Goal: Task Accomplishment & Management: Use online tool/utility

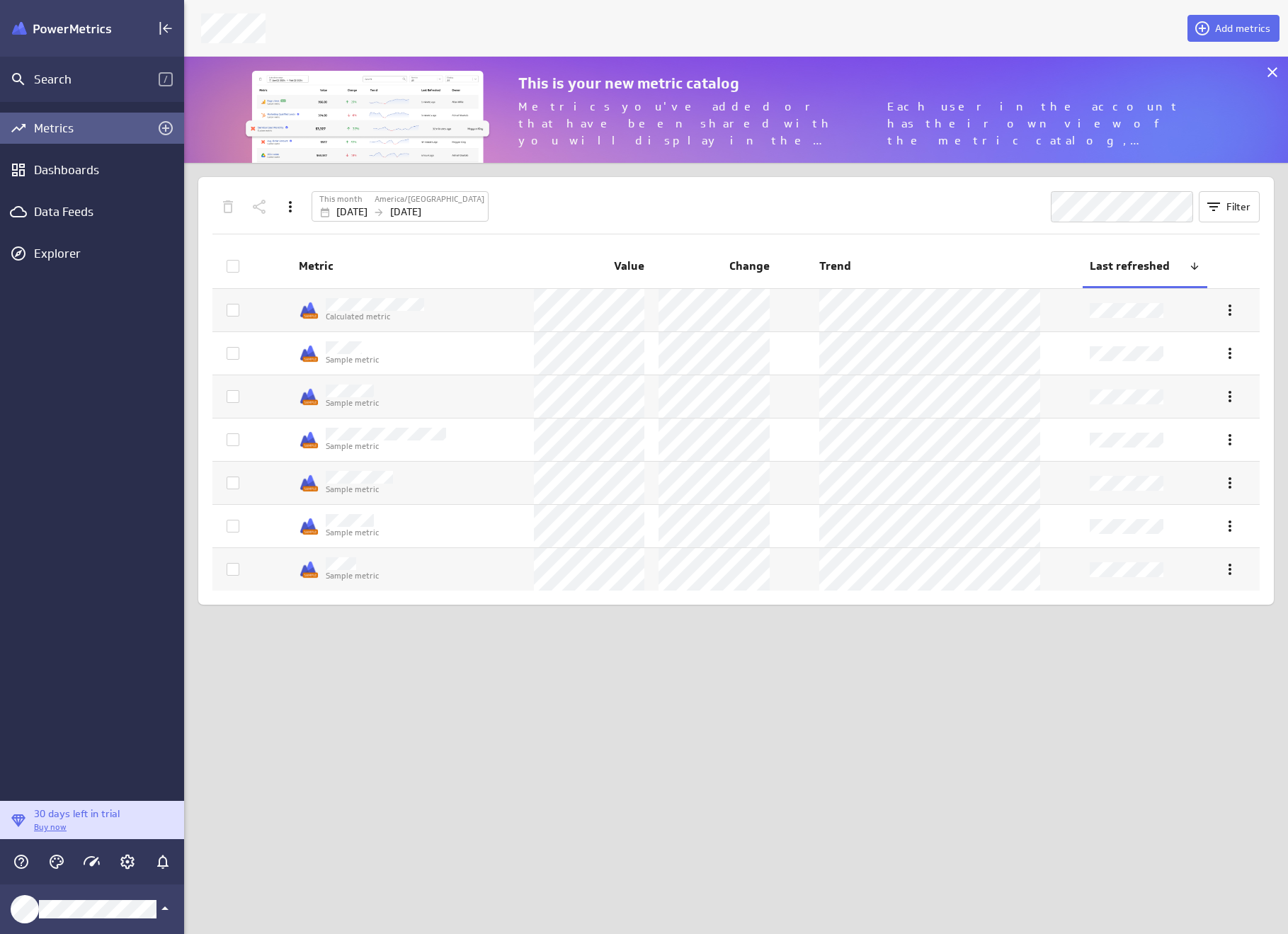
scroll to position [128, 1125]
click at [68, 212] on div "Data Feeds" at bounding box center [92, 211] width 116 height 15
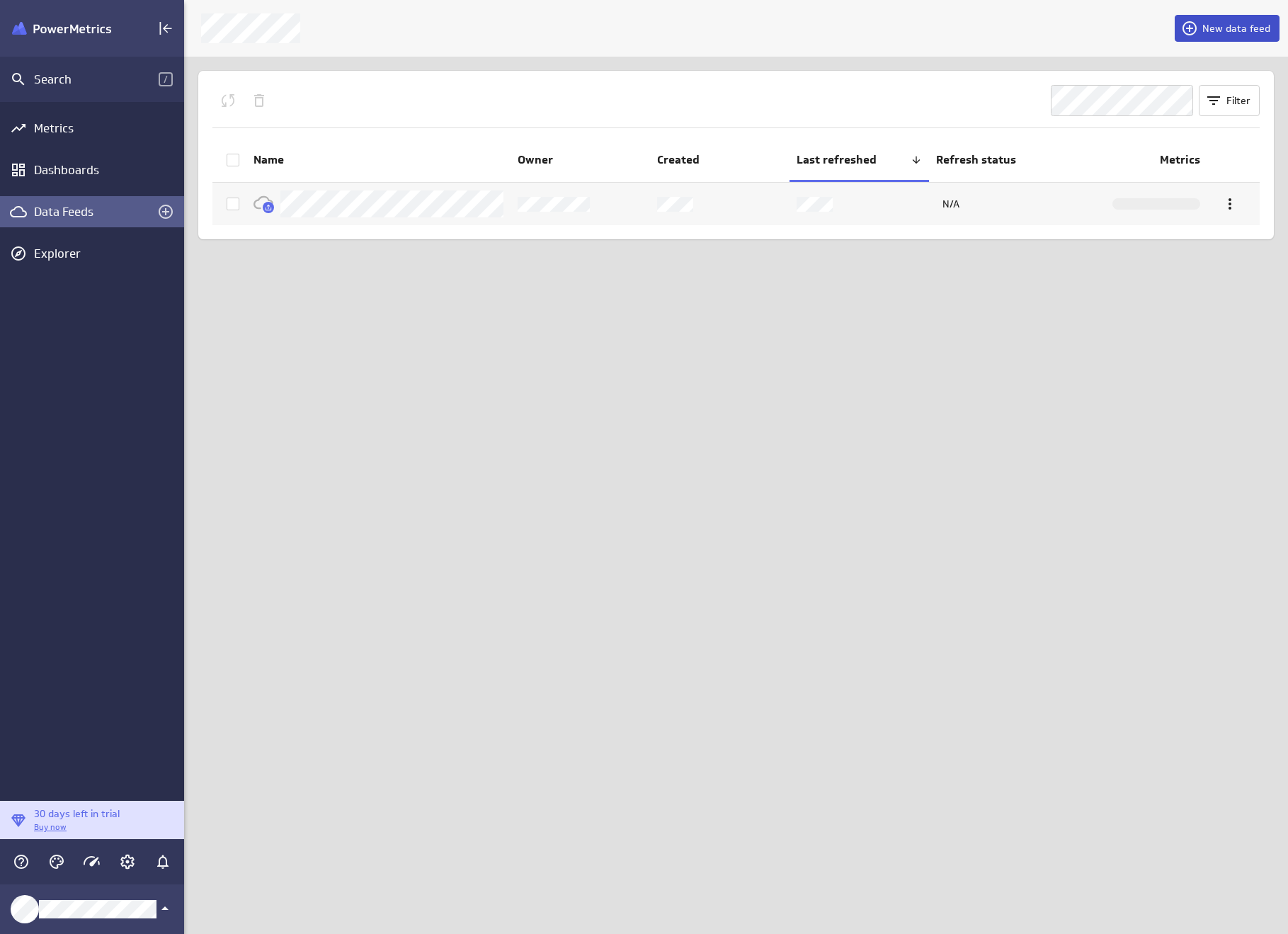
click at [1231, 28] on span "New data feed" at bounding box center [1236, 28] width 68 height 13
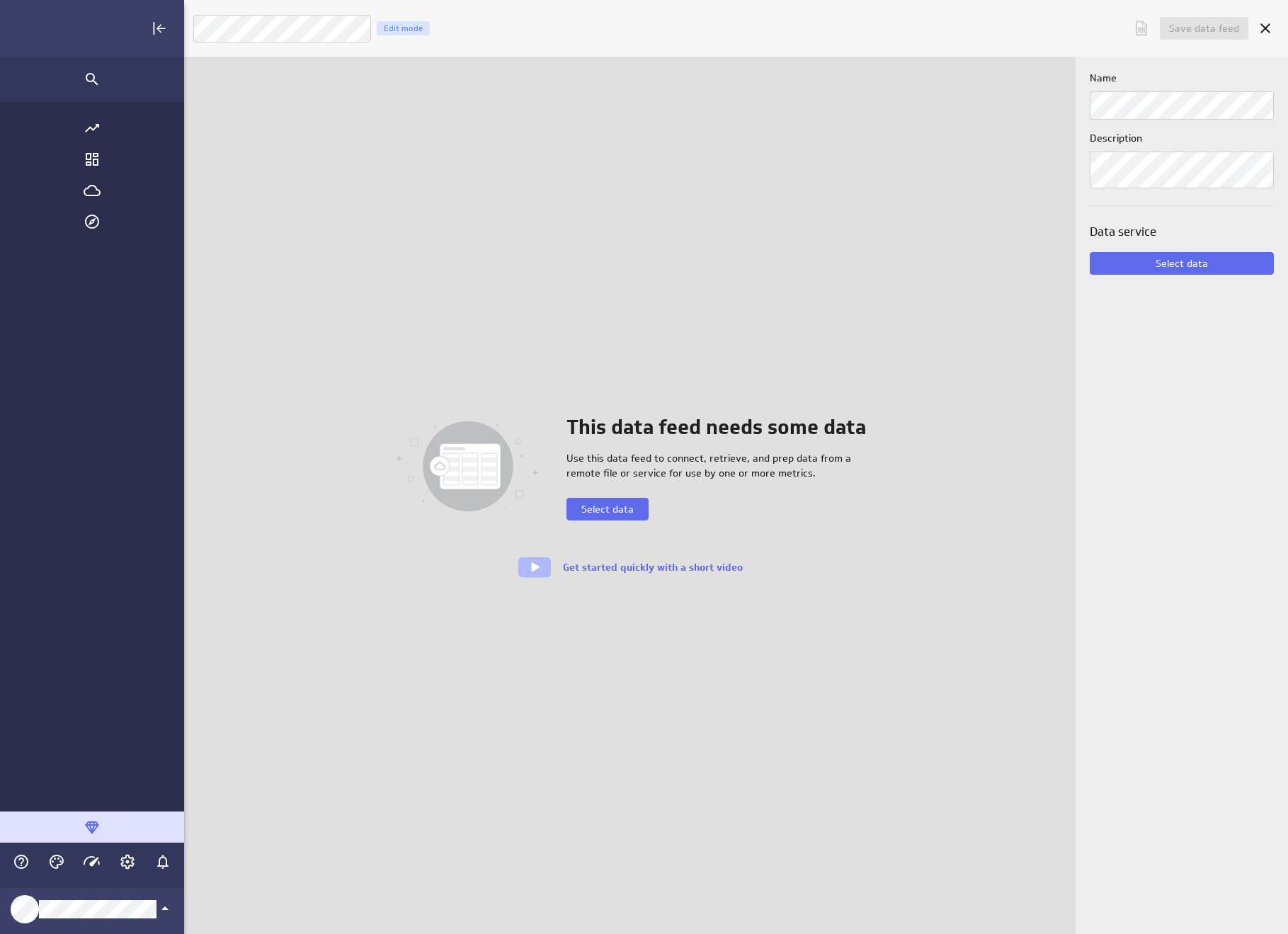
scroll to position [956, 1260]
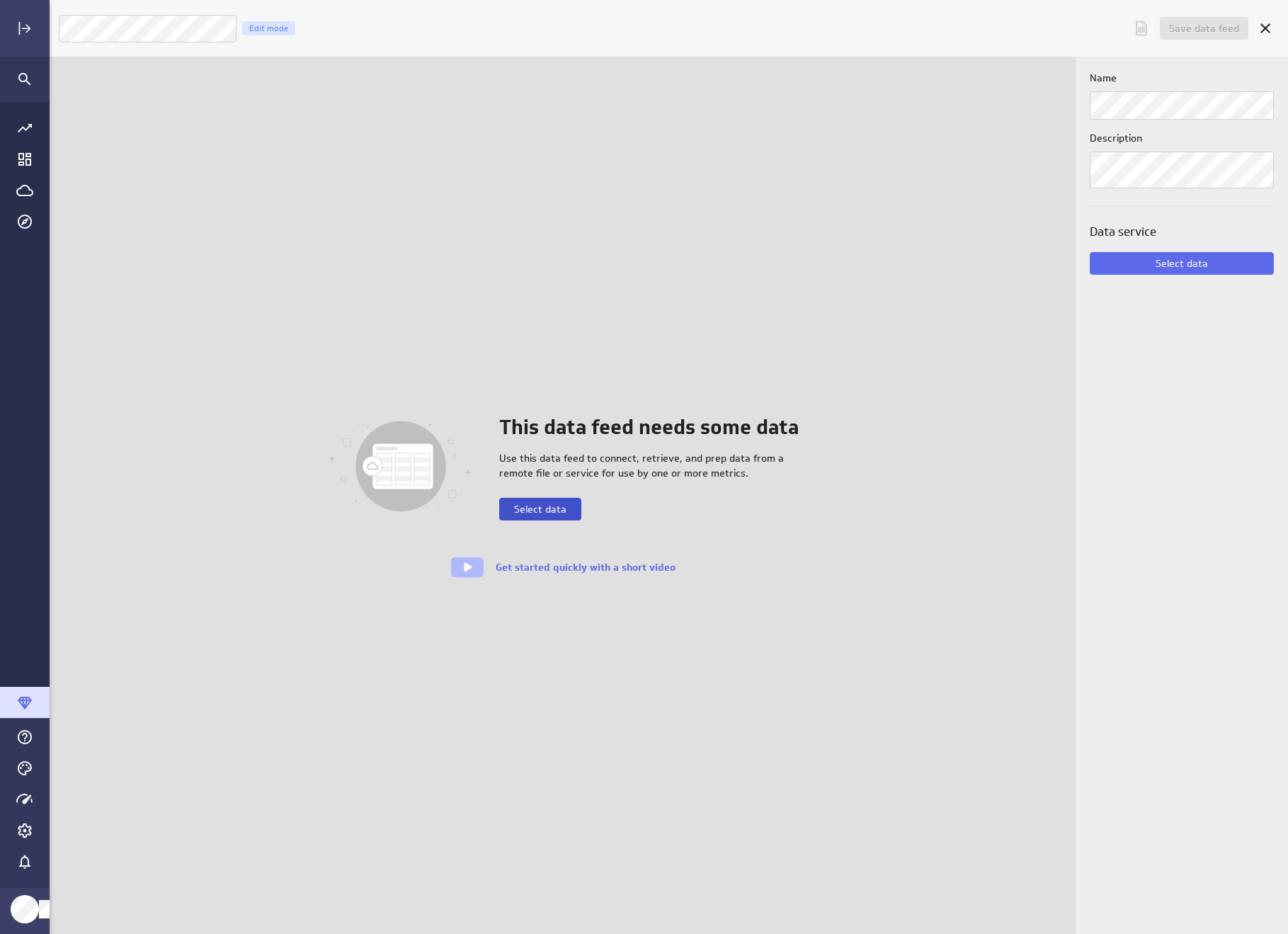
click at [531, 509] on span "Select data" at bounding box center [539, 509] width 52 height 13
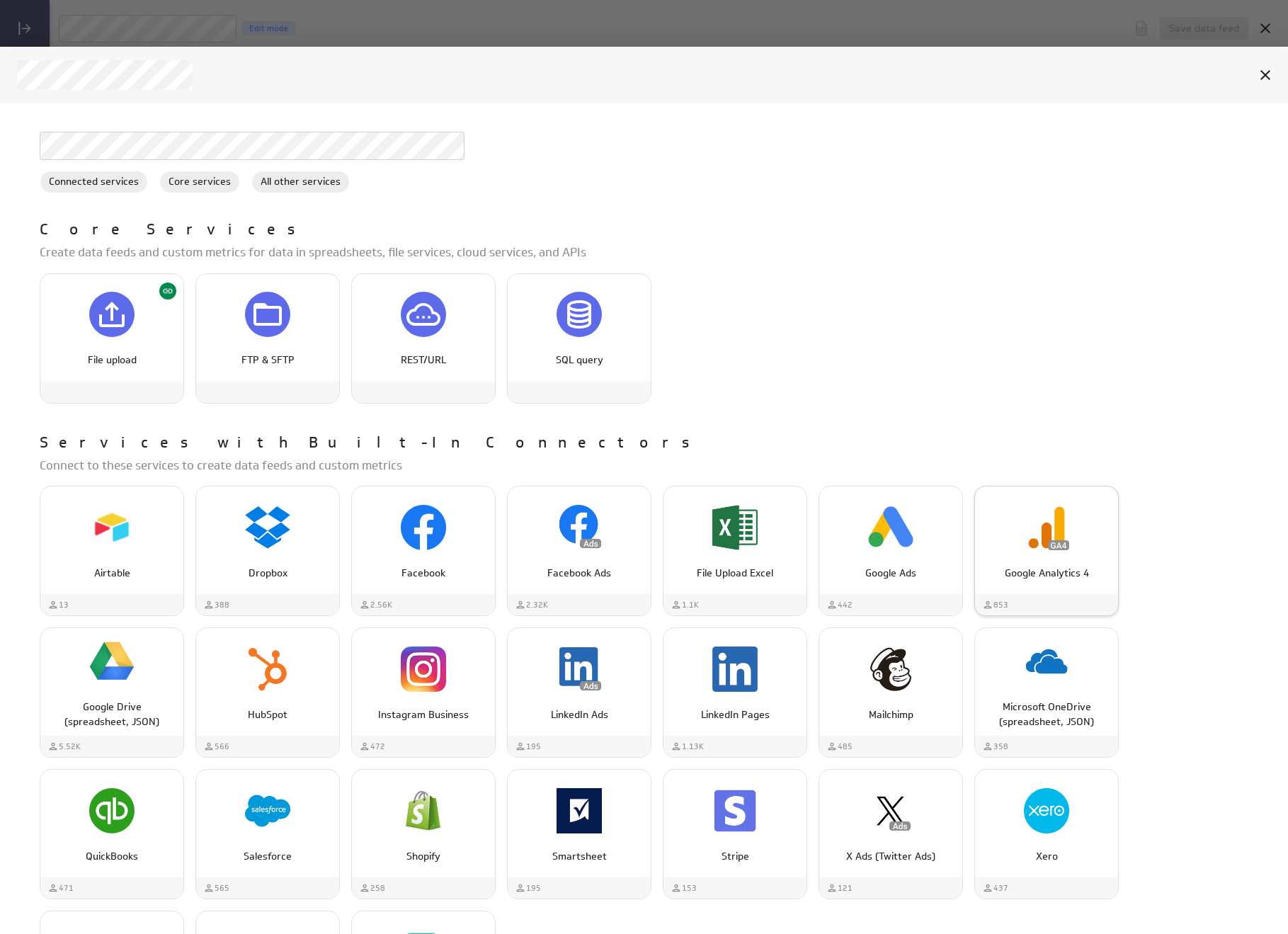
click at [1024, 534] on img "Google Analytics 4" at bounding box center [1047, 528] width 46 height 46
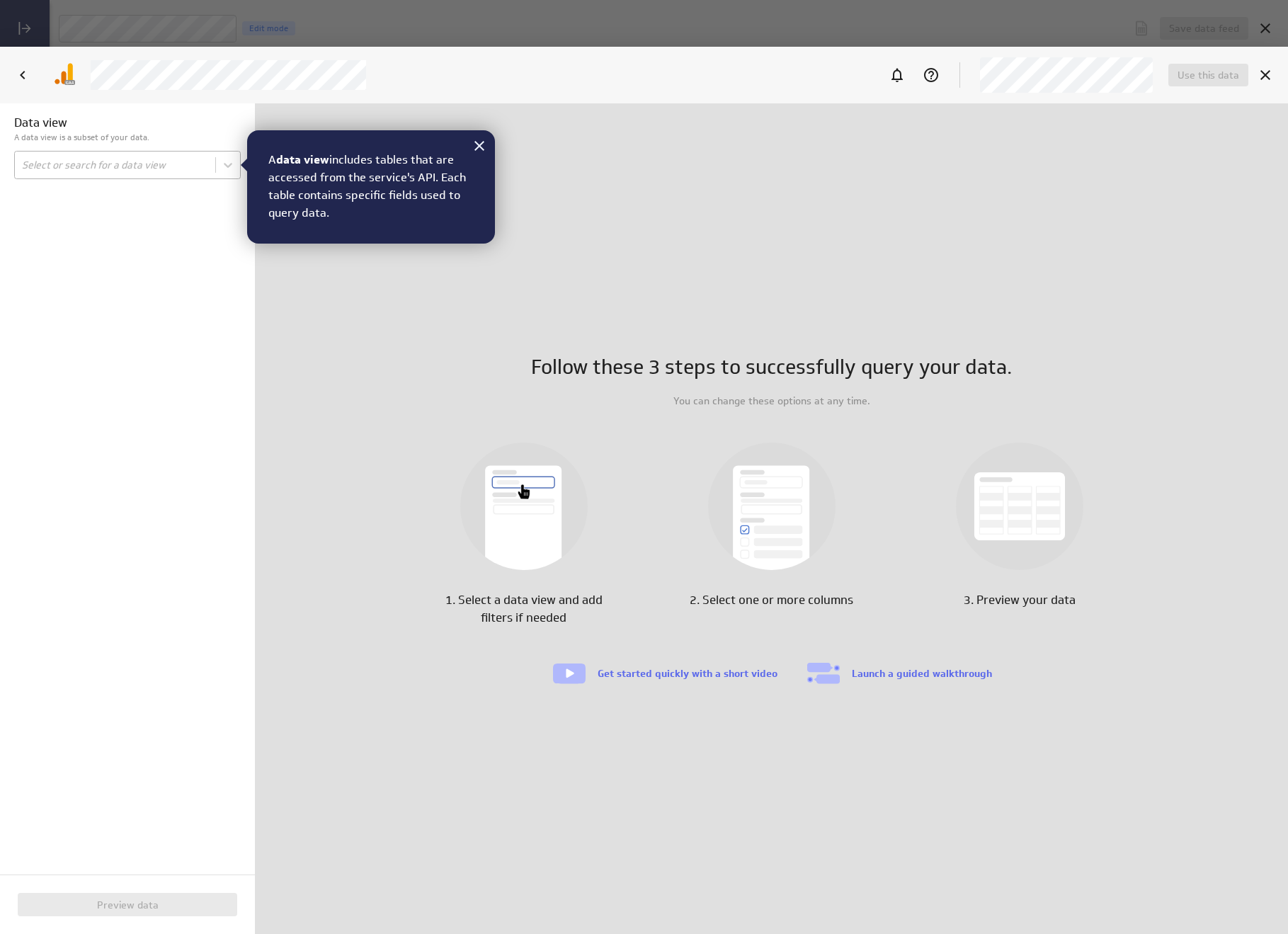
click at [195, 176] on body "Save data feed Untitled data feed Edit mode This data feed needs some data Use …" at bounding box center [644, 467] width 1288 height 934
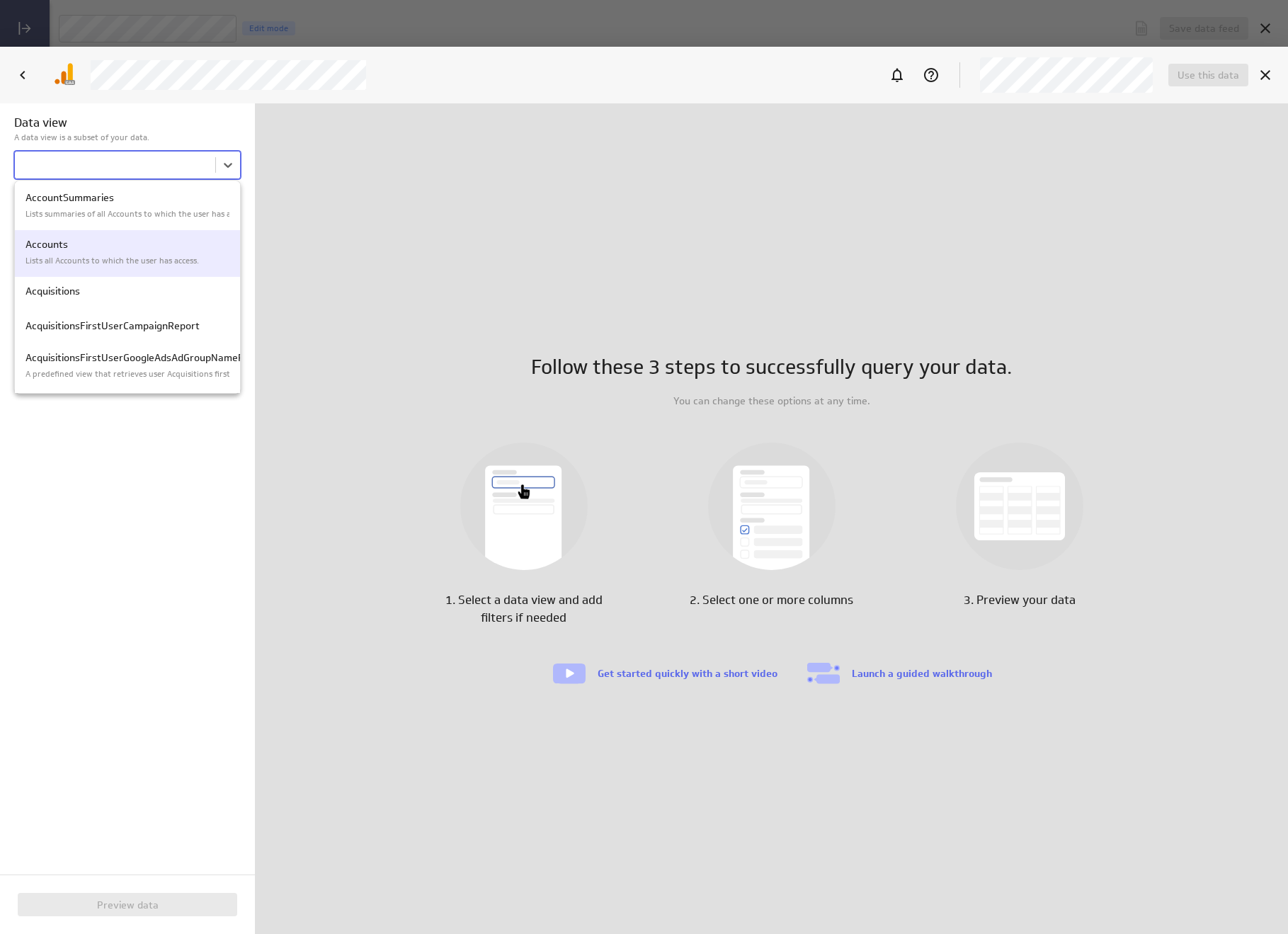
click at [126, 244] on p "Accounts" at bounding box center [127, 244] width 204 height 15
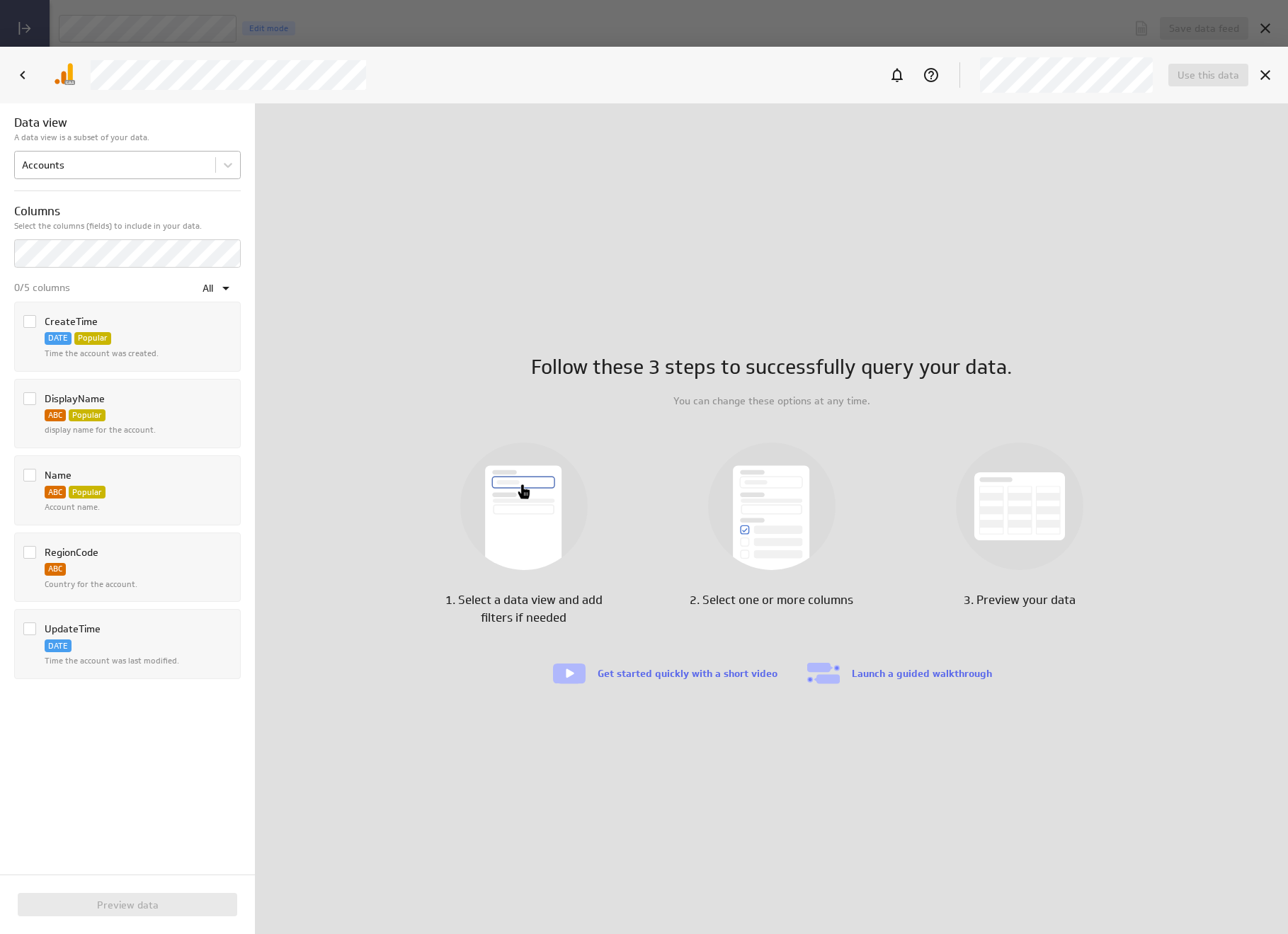
click at [206, 168] on body "Save data feed Untitled data feed Edit mode This data feed needs some data Use …" at bounding box center [644, 467] width 1288 height 934
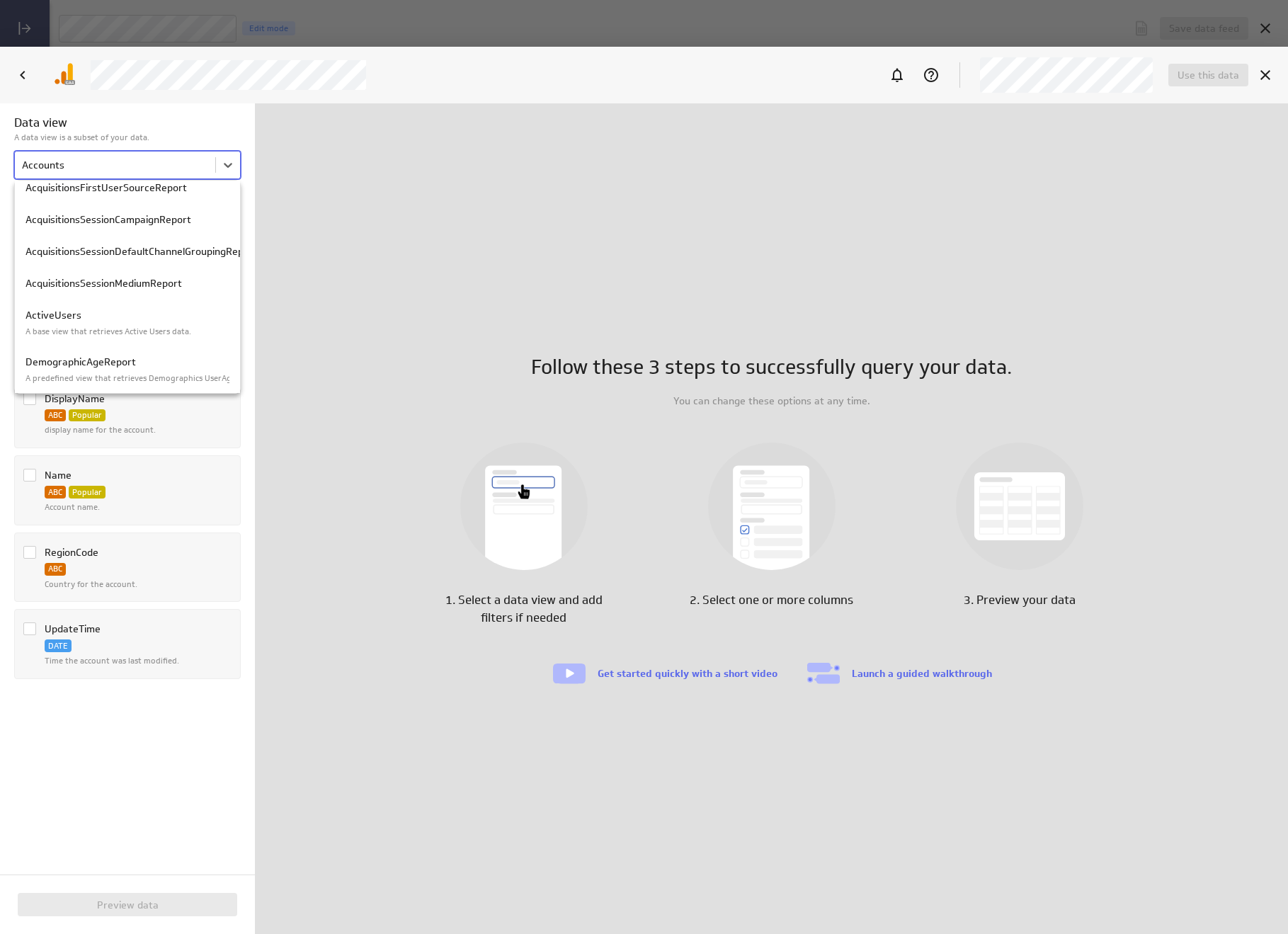
scroll to position [367, 0]
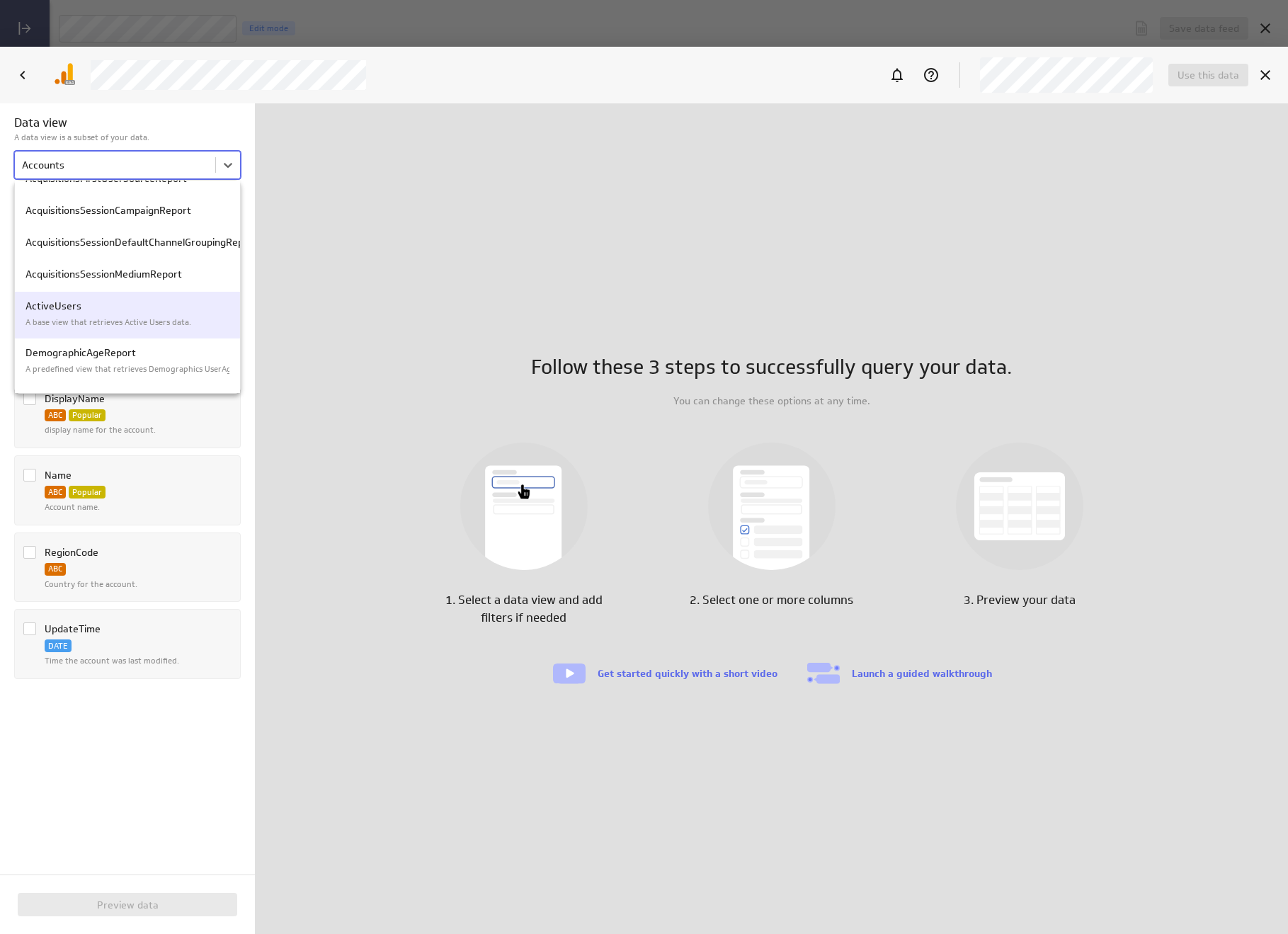
click at [67, 307] on p "ActiveUsers" at bounding box center [127, 306] width 204 height 15
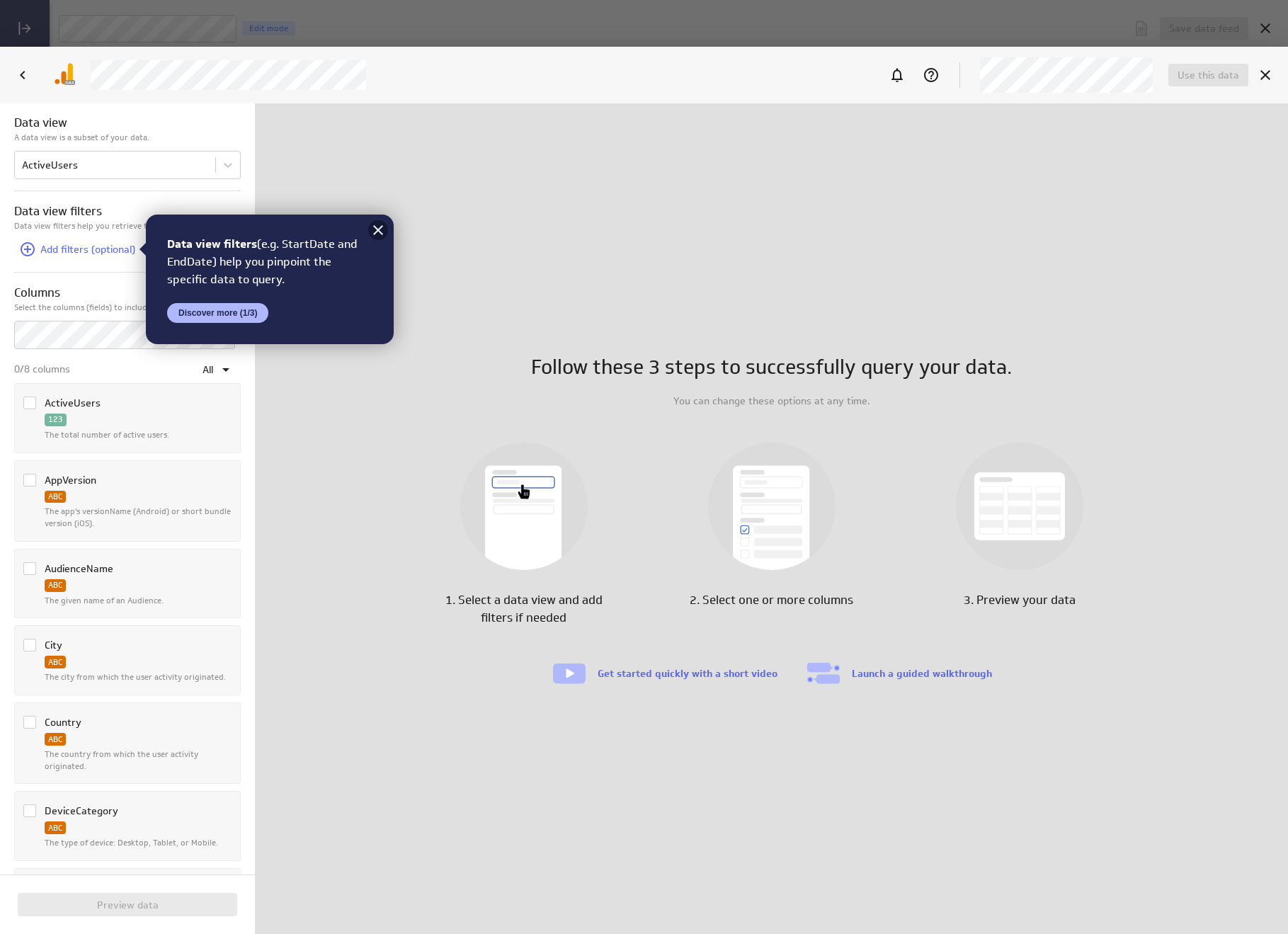
click at [380, 232] on icon at bounding box center [378, 230] width 10 height 10
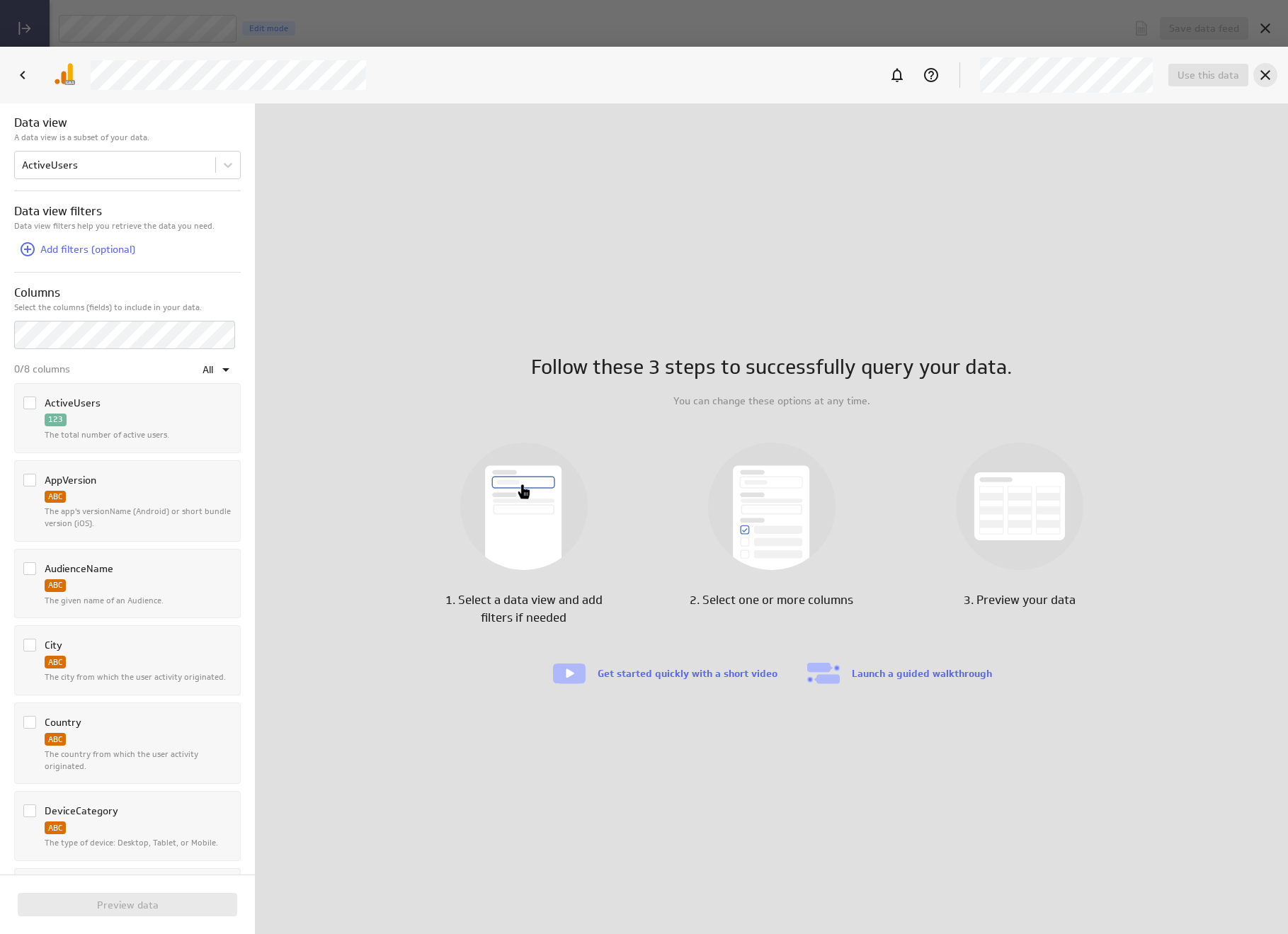
click at [1269, 77] on icon "Cancel" at bounding box center [1264, 74] width 17 height 17
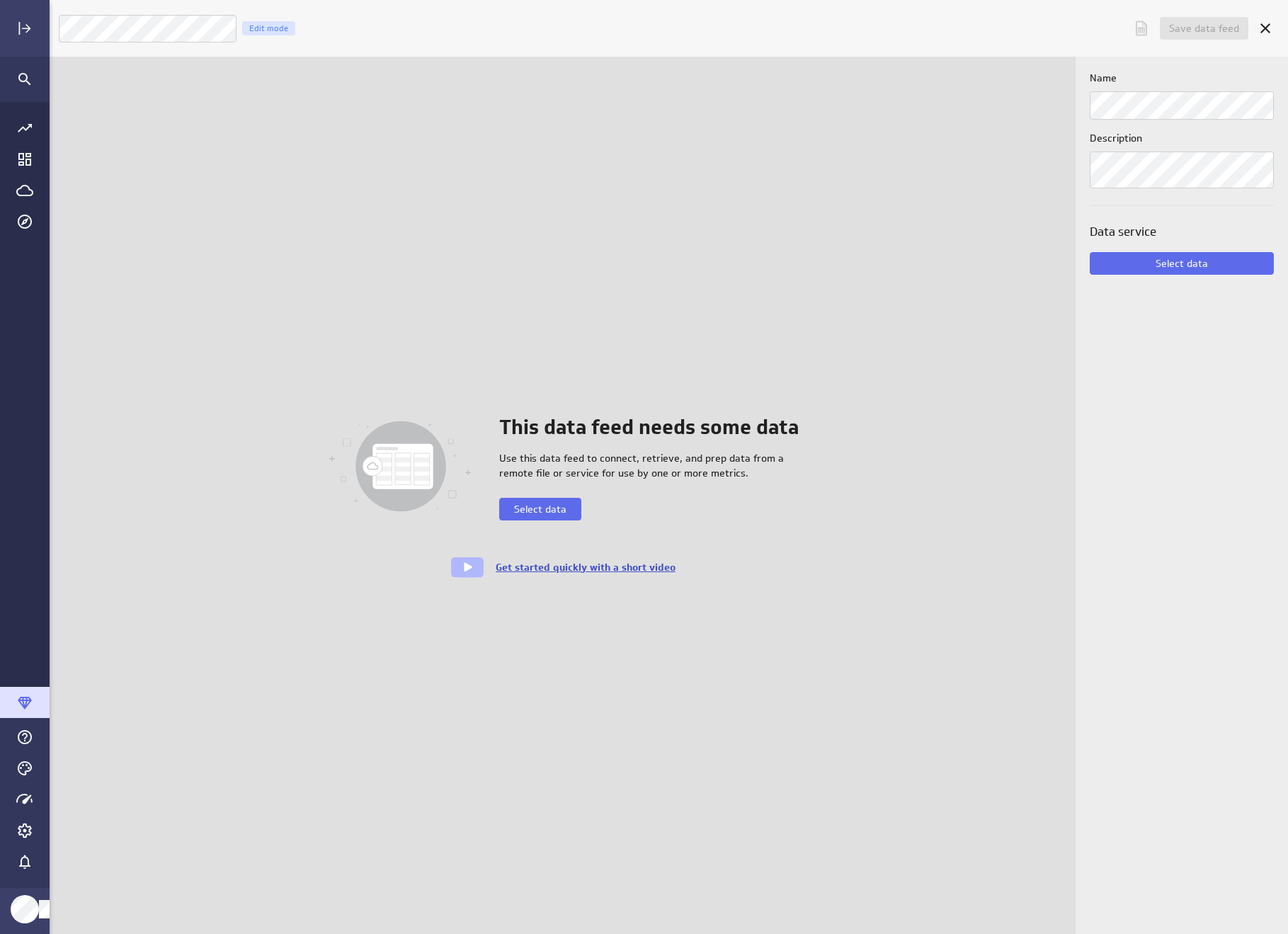
click at [528, 568] on link "Get started quickly with a short video" at bounding box center [585, 567] width 180 height 13
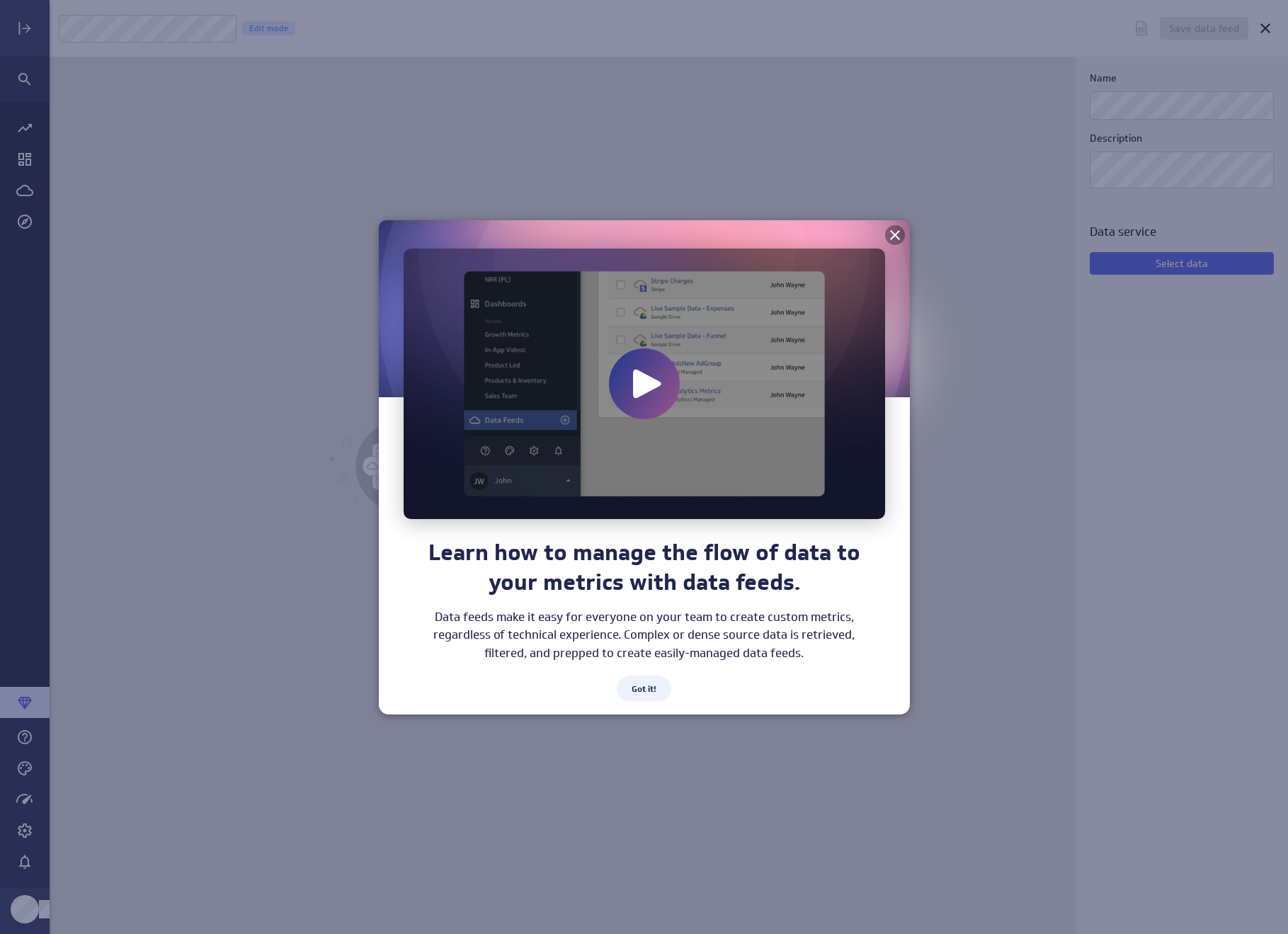
click at [893, 235] on icon at bounding box center [894, 235] width 10 height 10
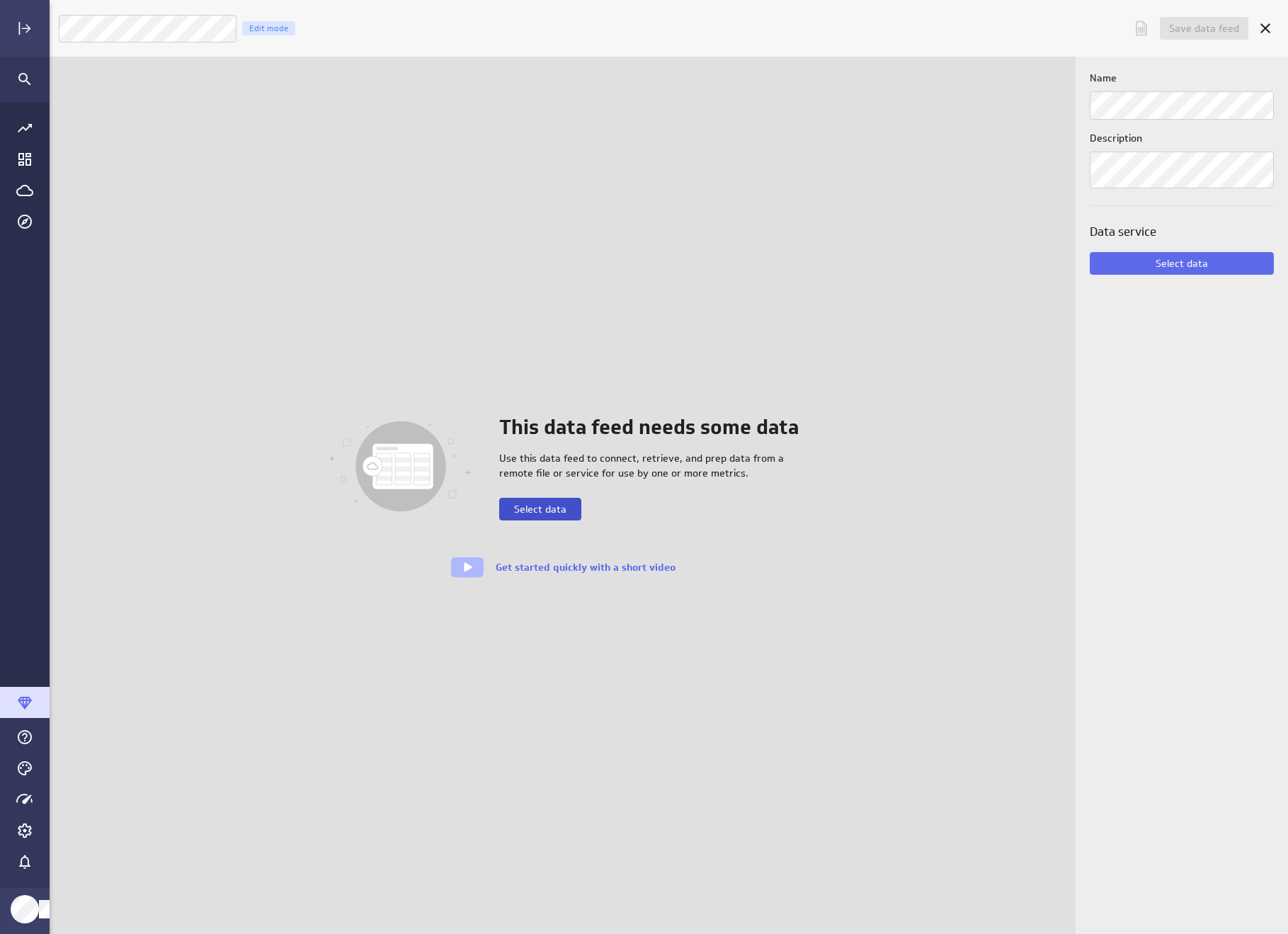
click at [563, 508] on span "Select data" at bounding box center [539, 509] width 52 height 13
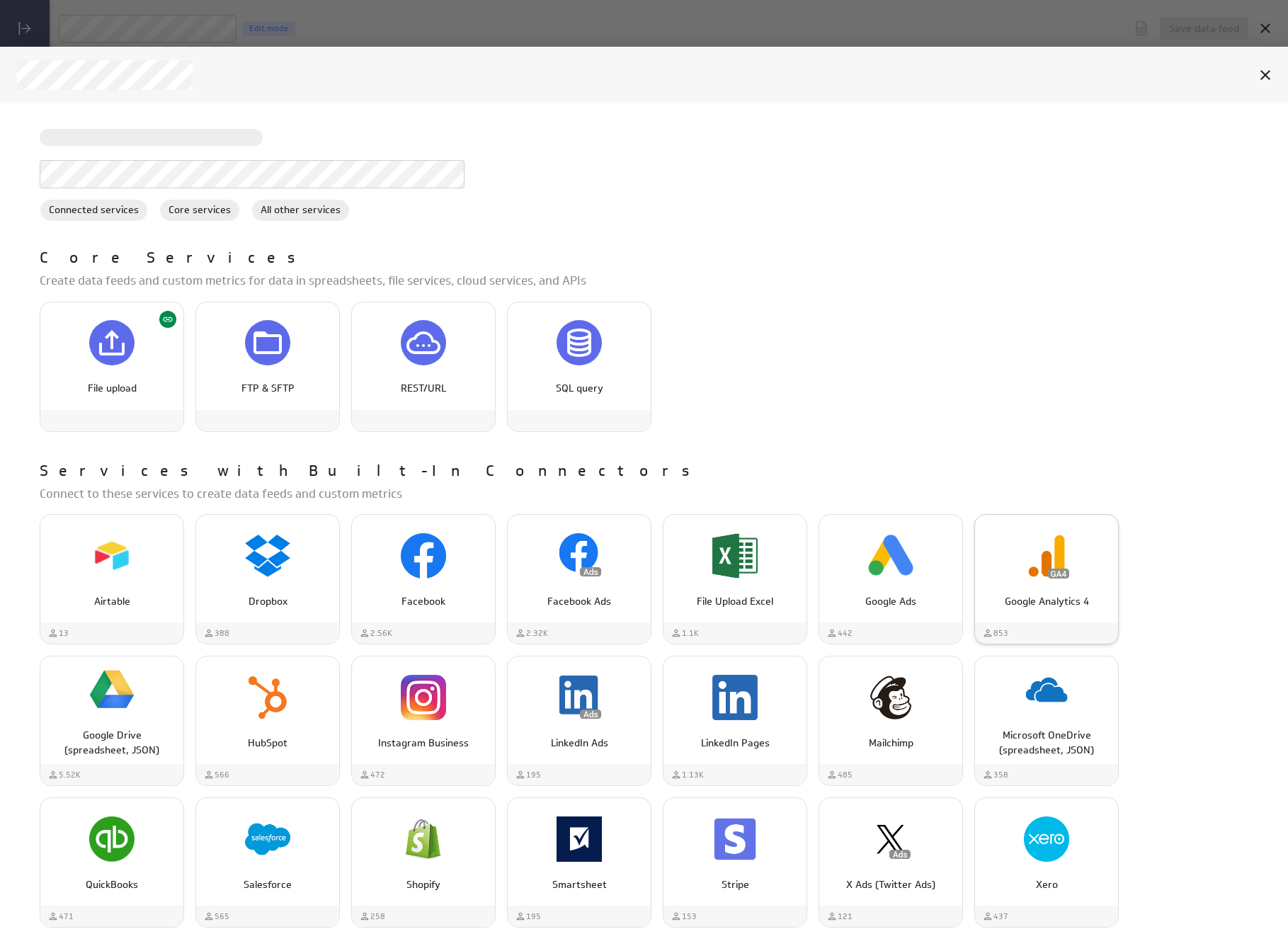
click at [1050, 558] on img "Google Analytics 4" at bounding box center [1047, 556] width 46 height 46
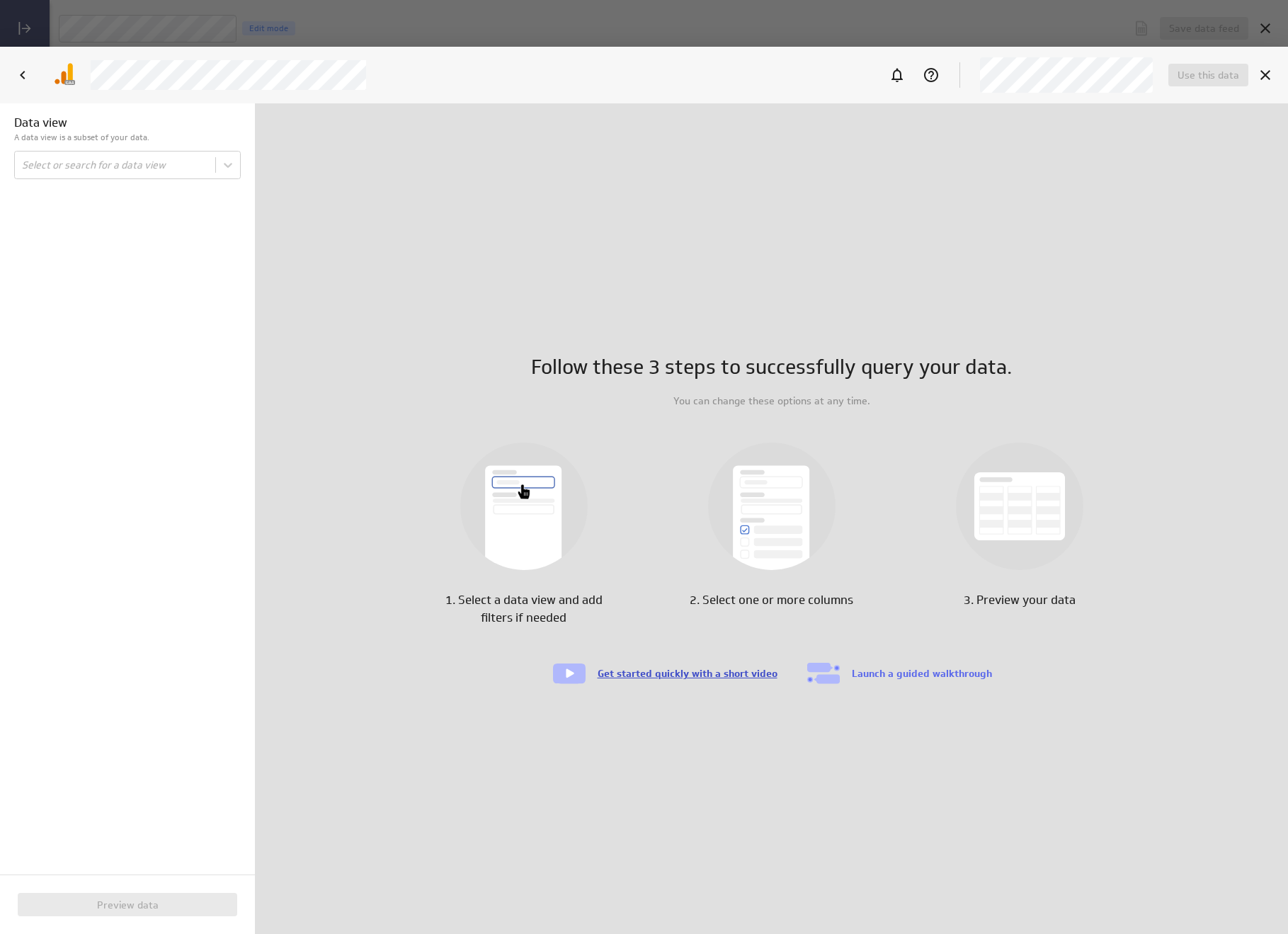
click at [729, 671] on link "Get started quickly with a short video" at bounding box center [687, 673] width 180 height 13
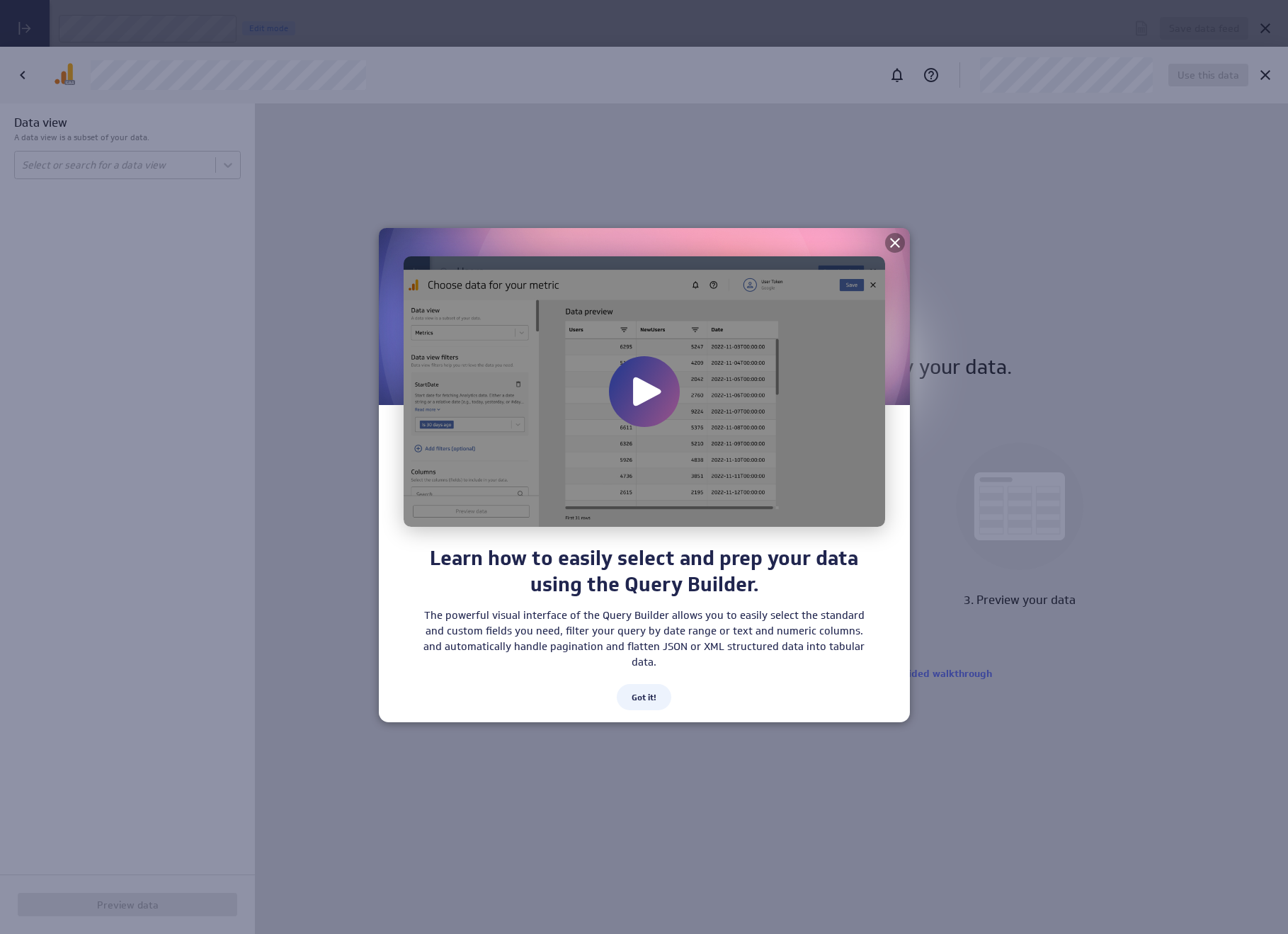
click at [894, 242] on icon at bounding box center [894, 242] width 10 height 10
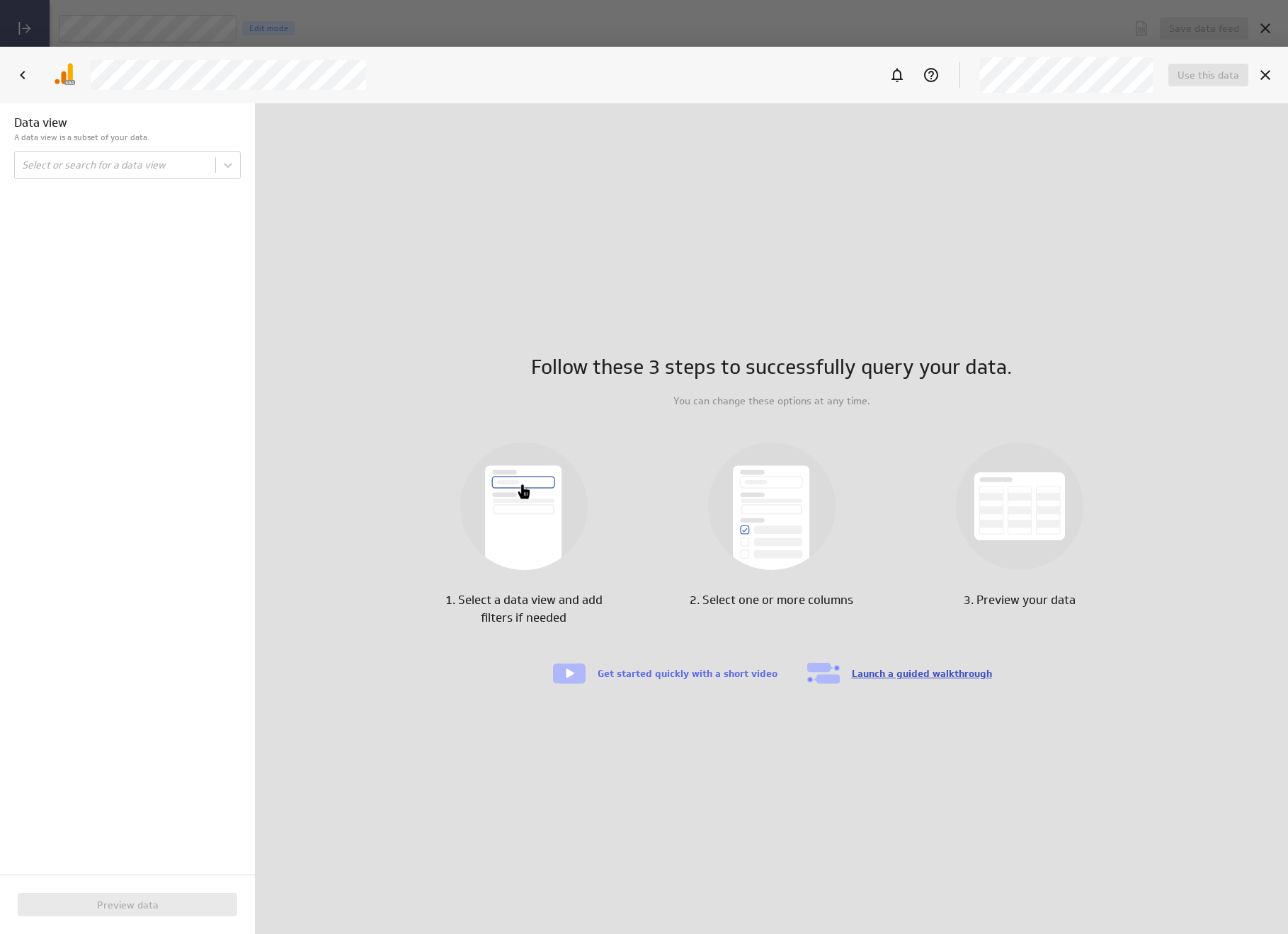
click at [927, 671] on link "Launch a guided walkthrough" at bounding box center [921, 673] width 140 height 13
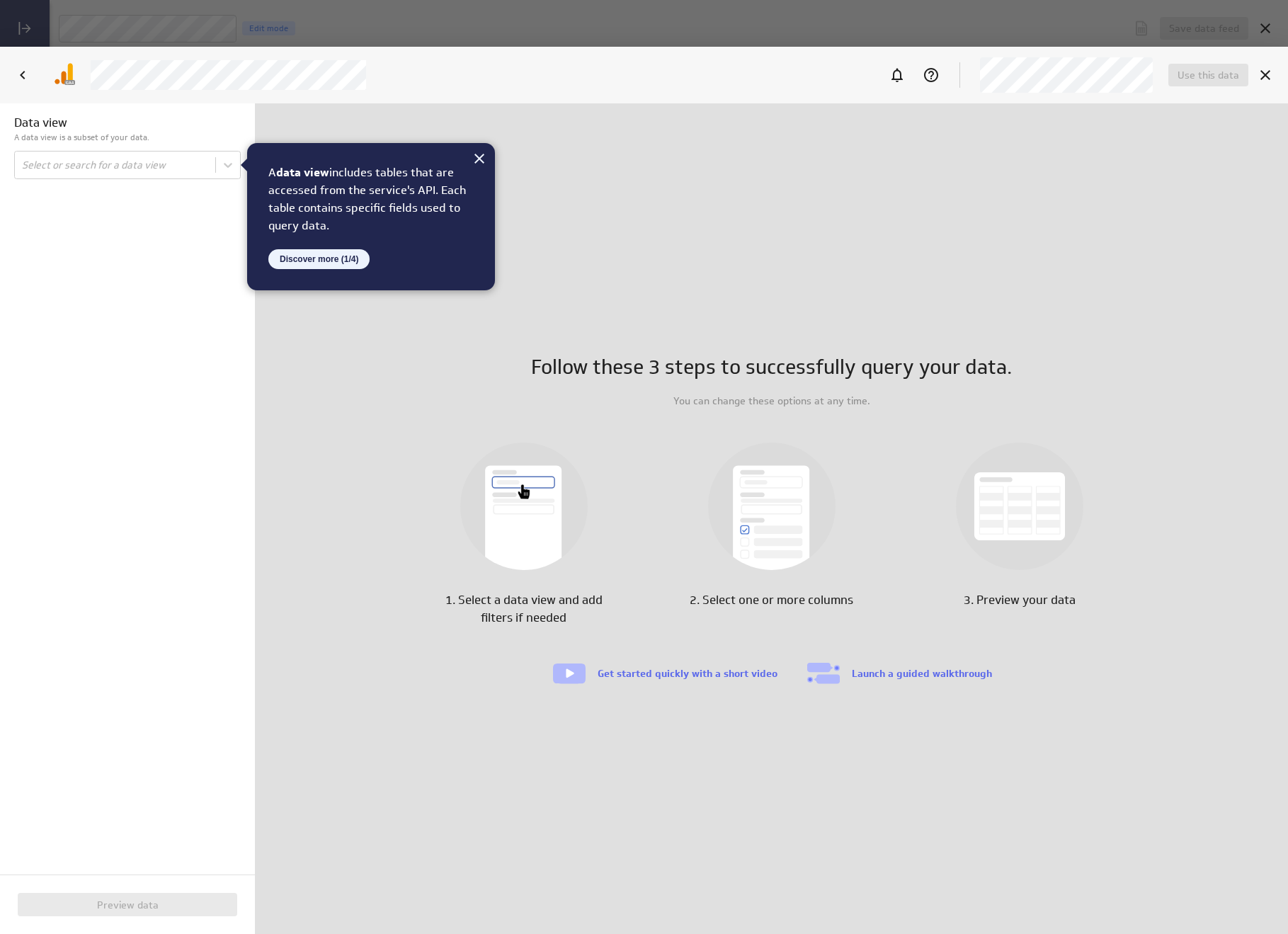
click at [350, 252] on button "Discover more (1/4)" at bounding box center [319, 259] width 102 height 20
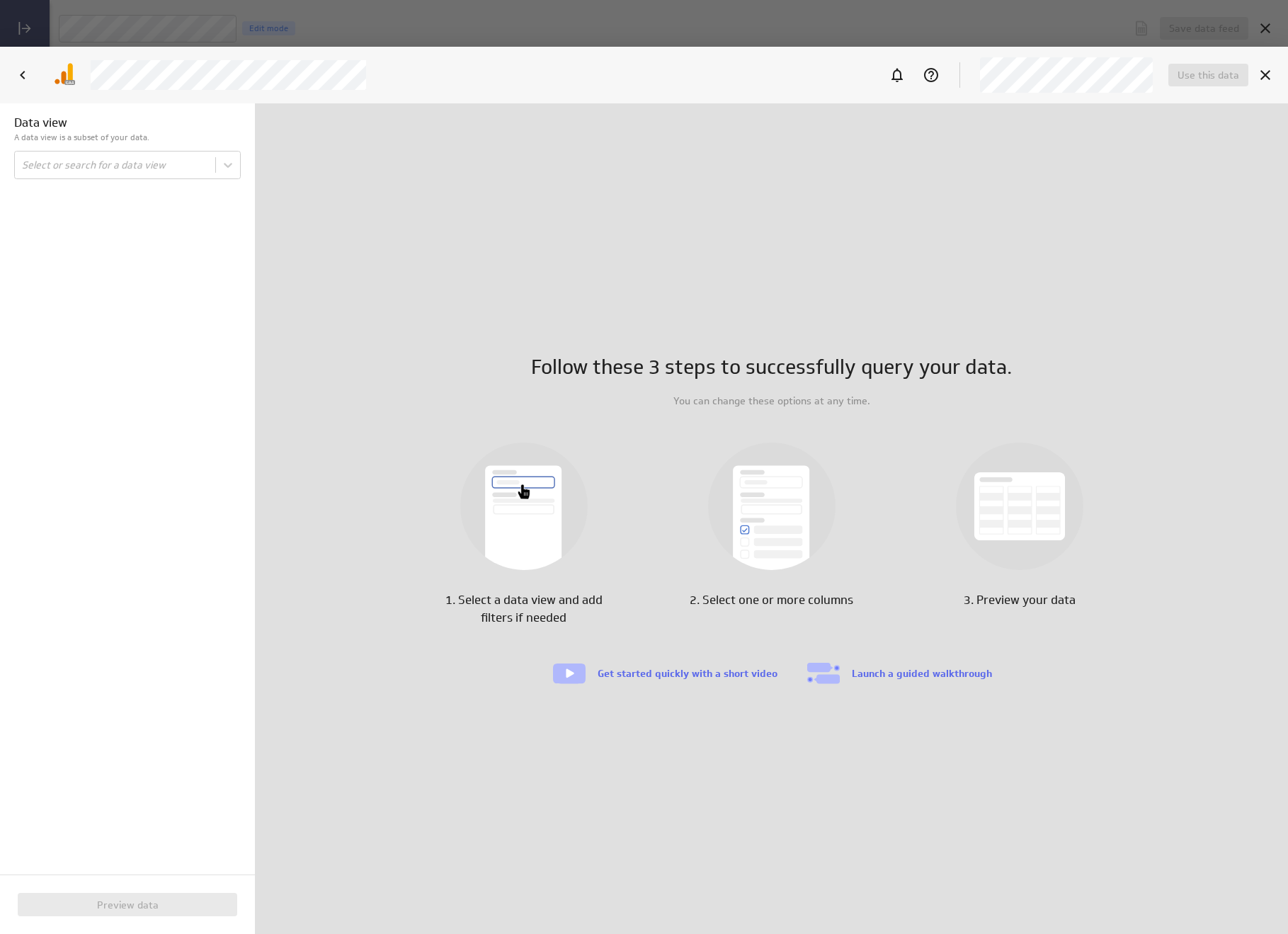
click at [695, 680] on div "Get started quickly with a short video" at bounding box center [664, 673] width 226 height 23
click at [1269, 75] on icon "Cancel" at bounding box center [1264, 74] width 17 height 17
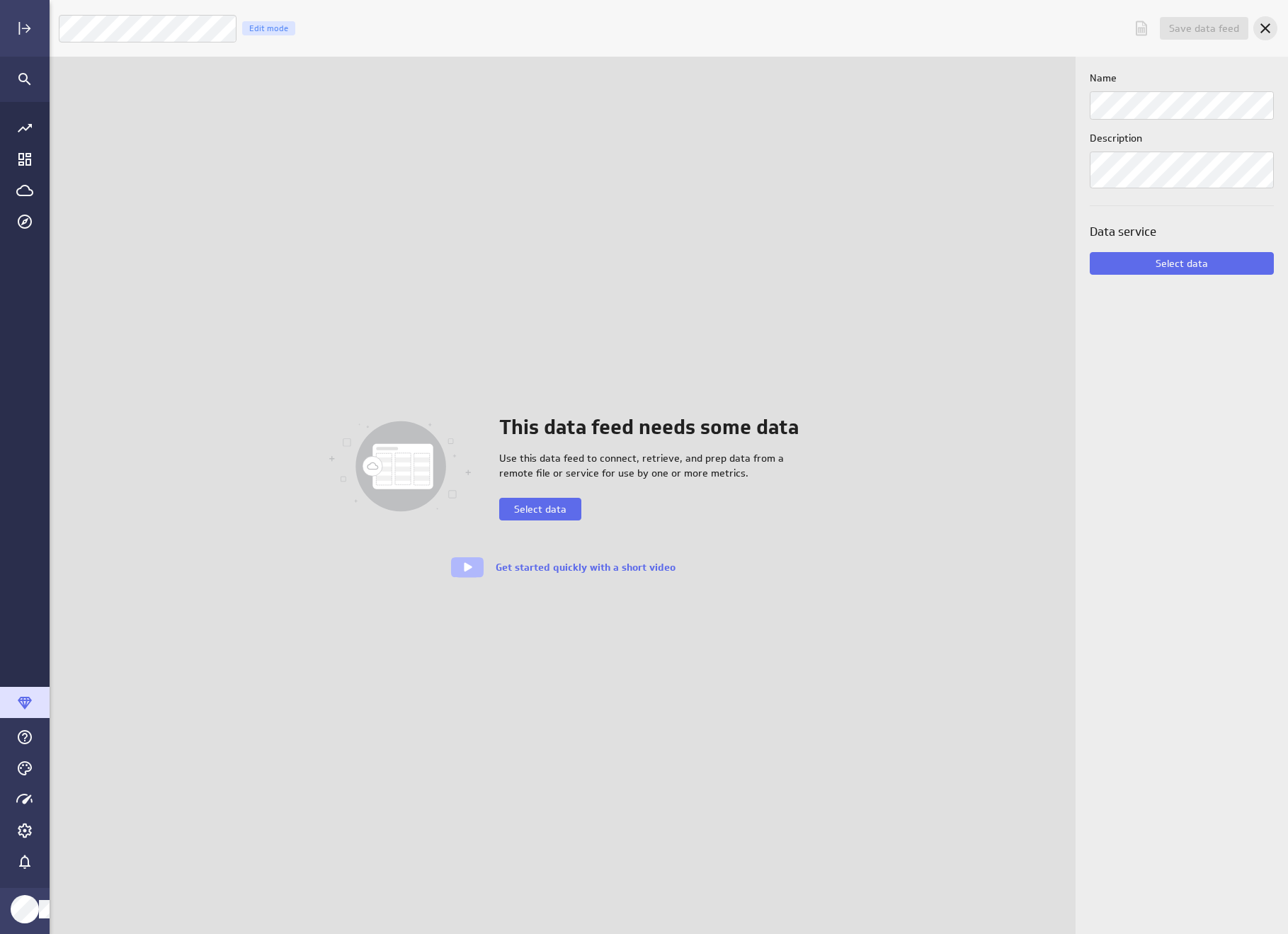
click at [1264, 30] on icon "Cancel" at bounding box center [1264, 28] width 17 height 17
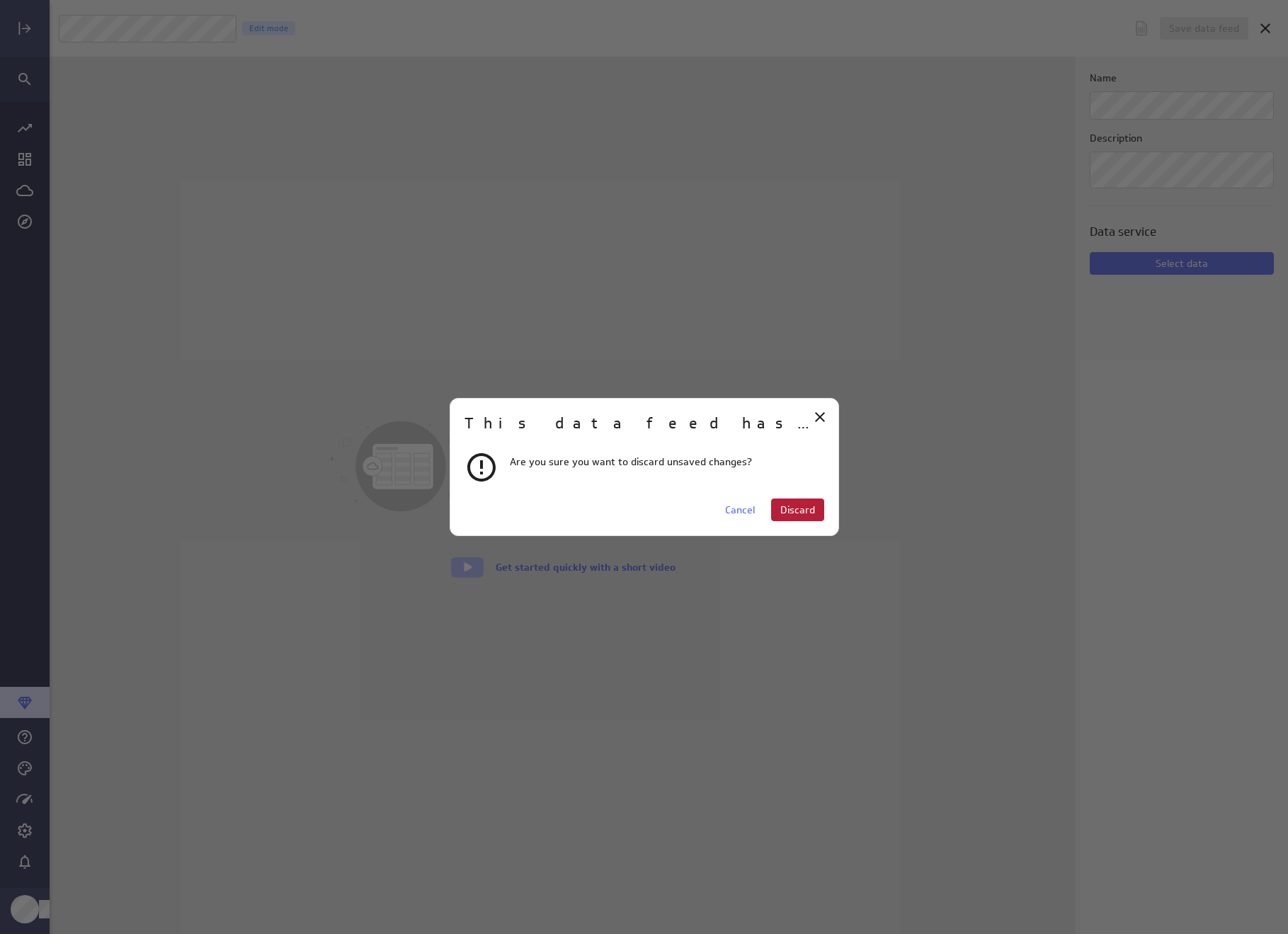
click at [811, 503] on button "Discard" at bounding box center [798, 509] width 53 height 23
click at [804, 514] on span "Discard" at bounding box center [797, 509] width 35 height 13
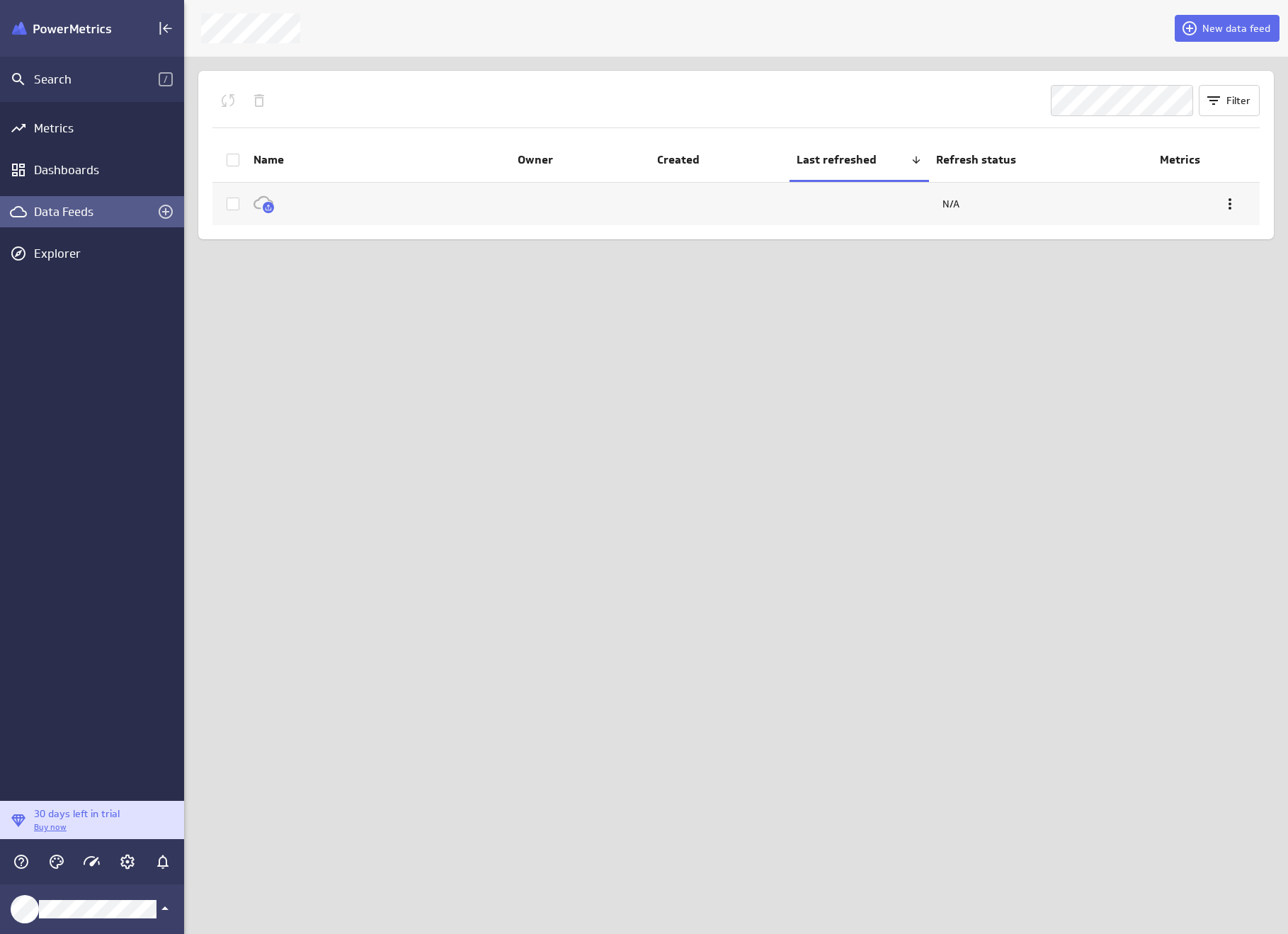
scroll to position [7, 7]
click at [76, 259] on div "Explorer" at bounding box center [107, 253] width 146 height 15
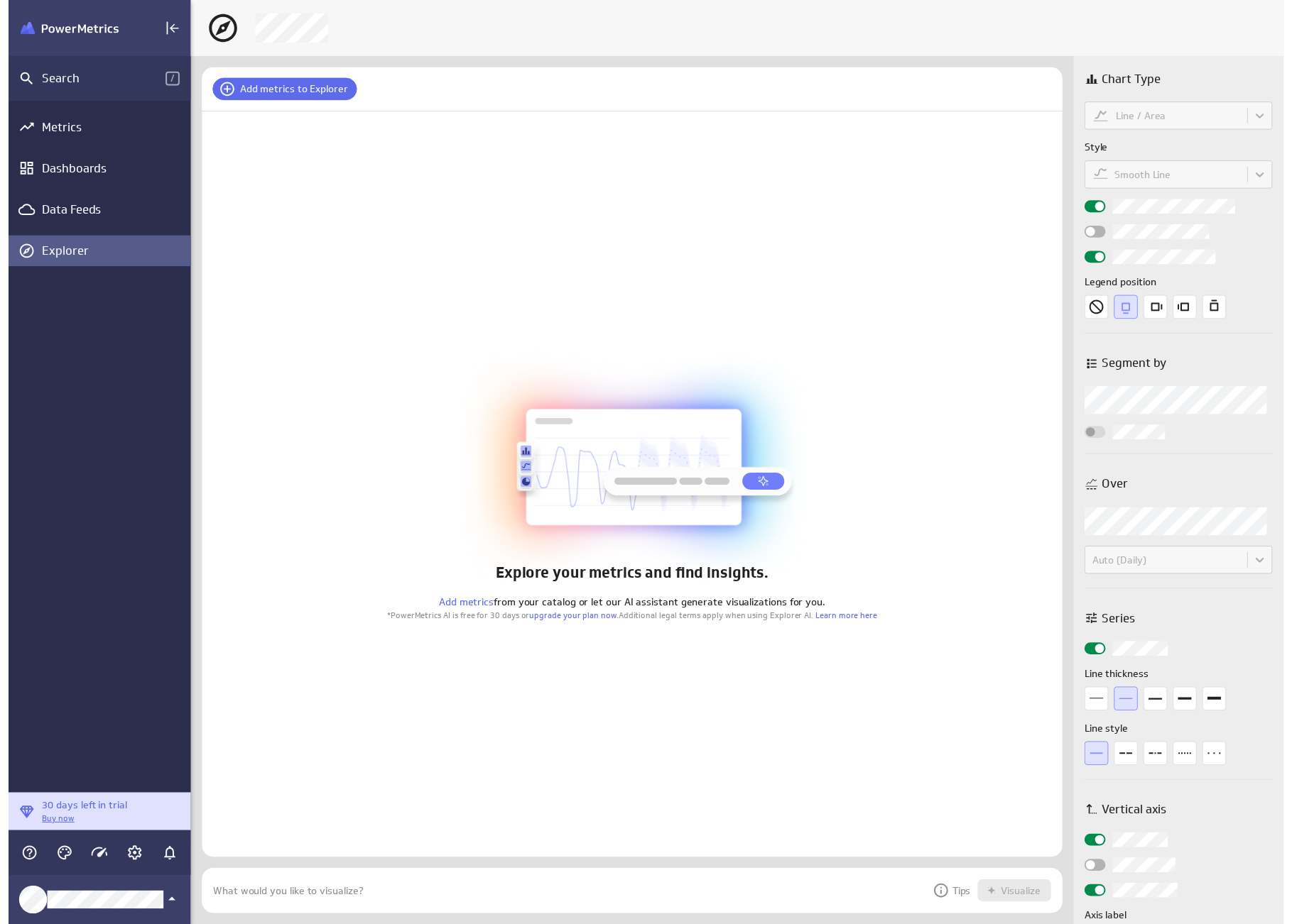
scroll to position [67, 893]
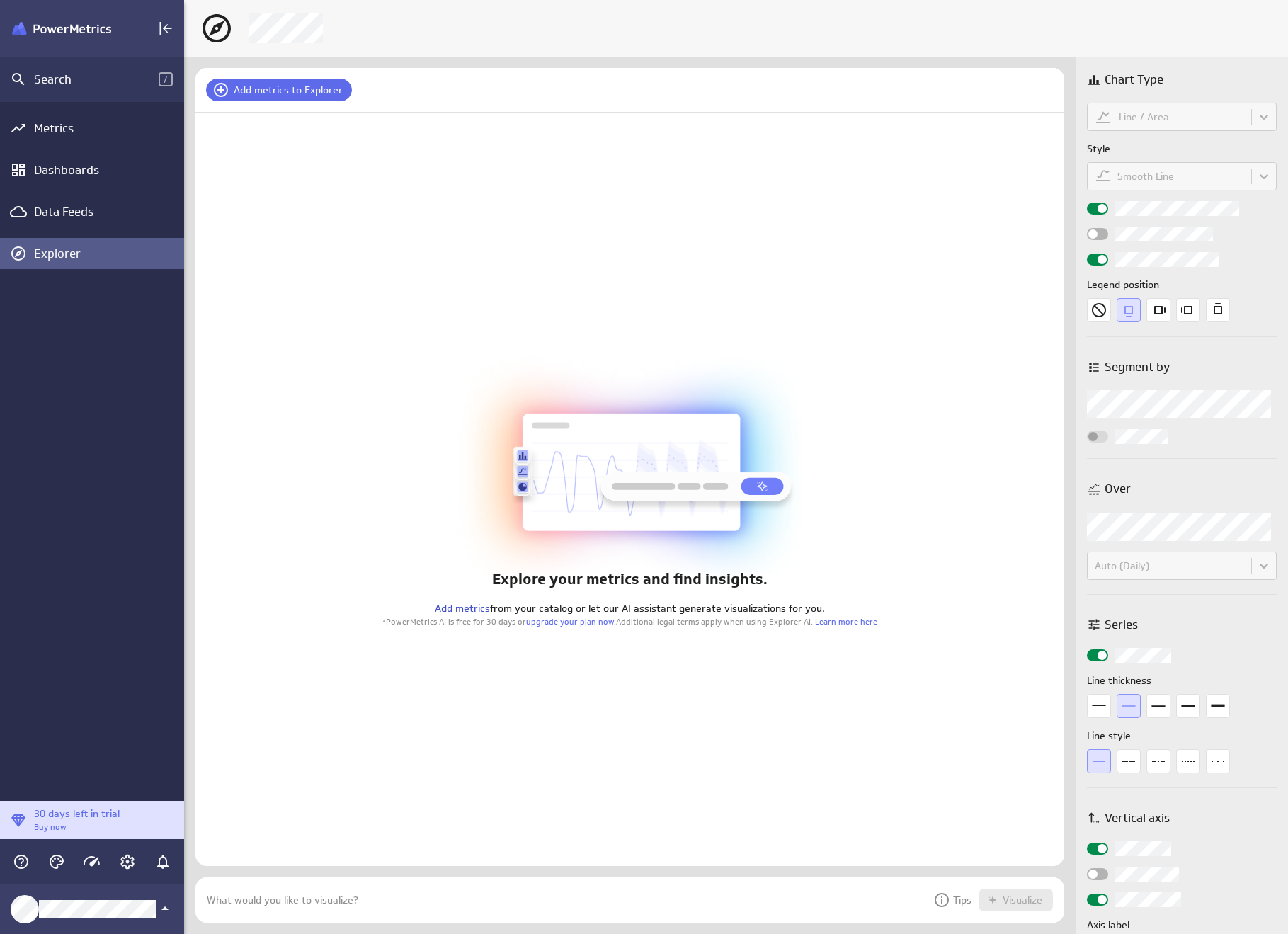
click at [447, 604] on link "Add metrics" at bounding box center [462, 608] width 55 height 13
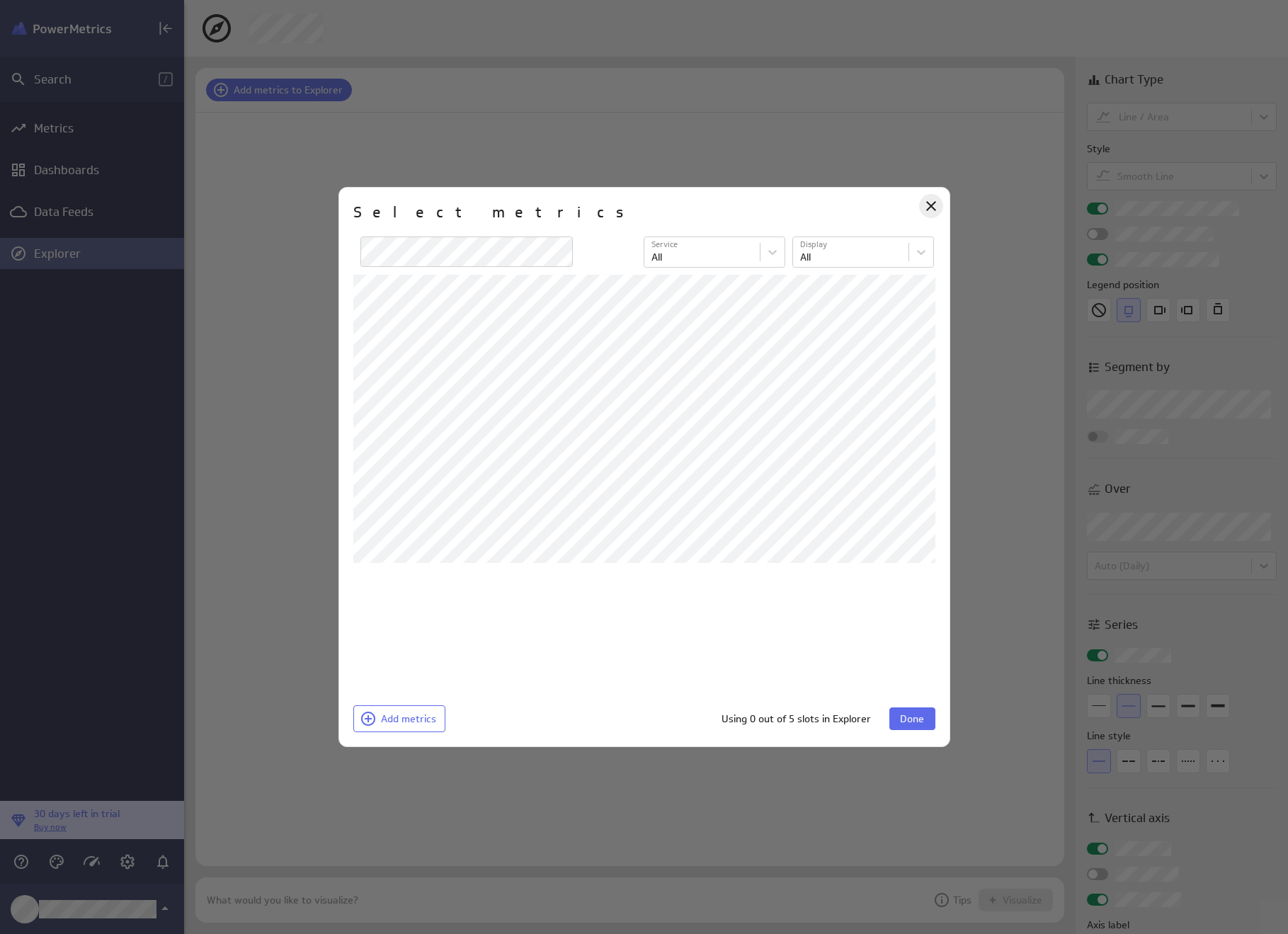
click at [938, 210] on icon "Close" at bounding box center [930, 205] width 17 height 17
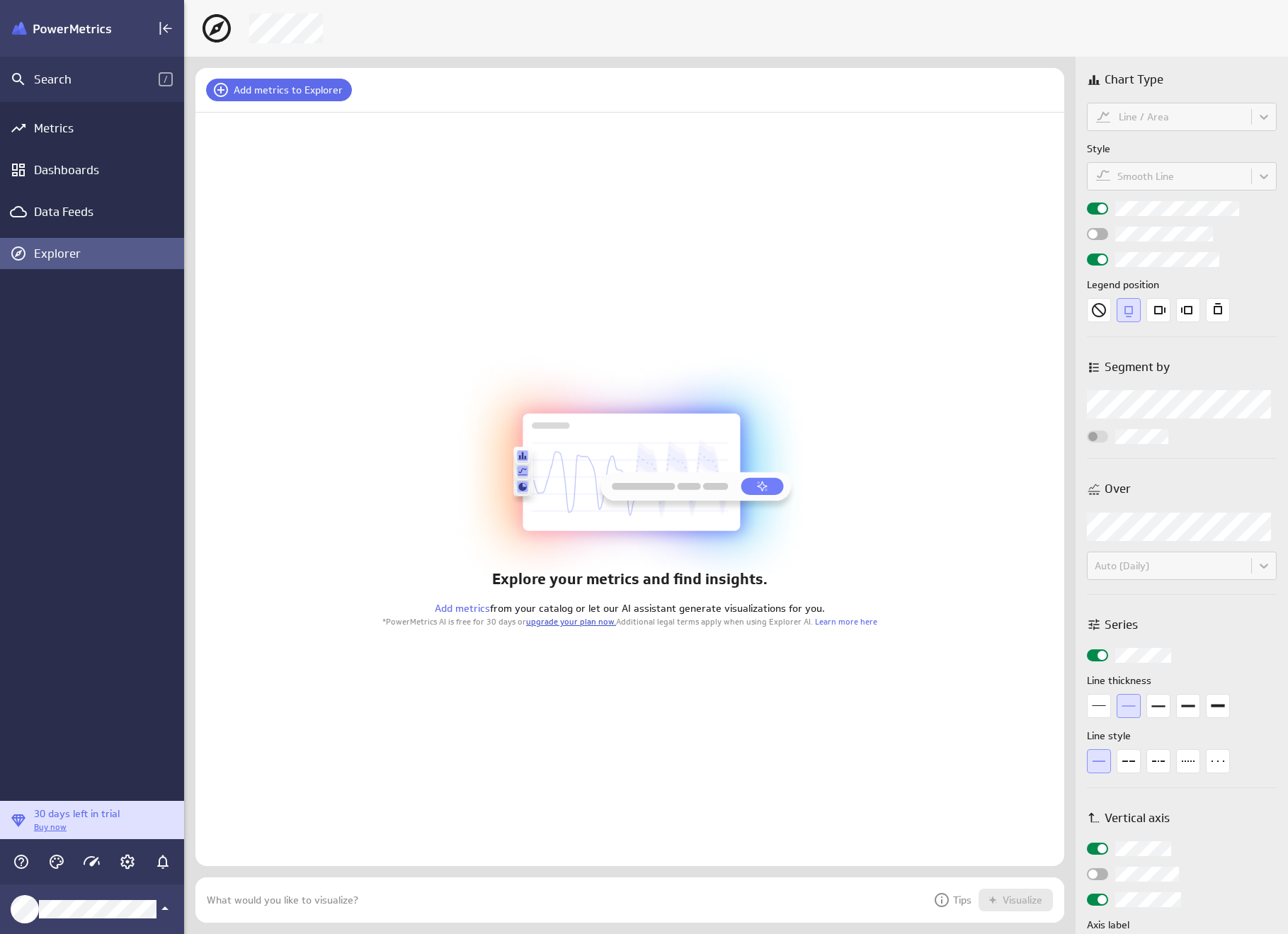
click at [579, 623] on link "upgrade your plan now." at bounding box center [571, 621] width 90 height 10
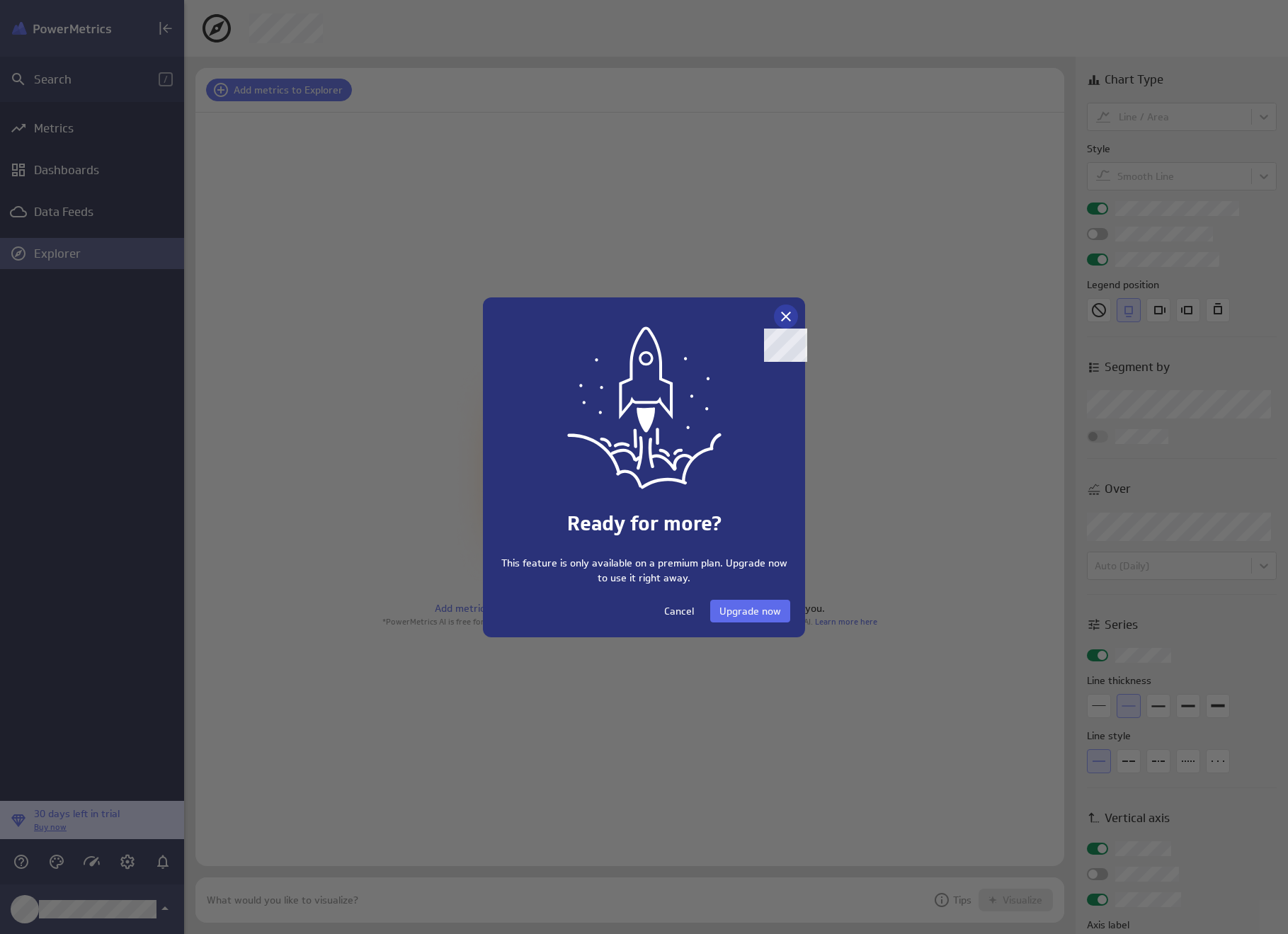
click at [788, 316] on icon at bounding box center [785, 316] width 17 height 17
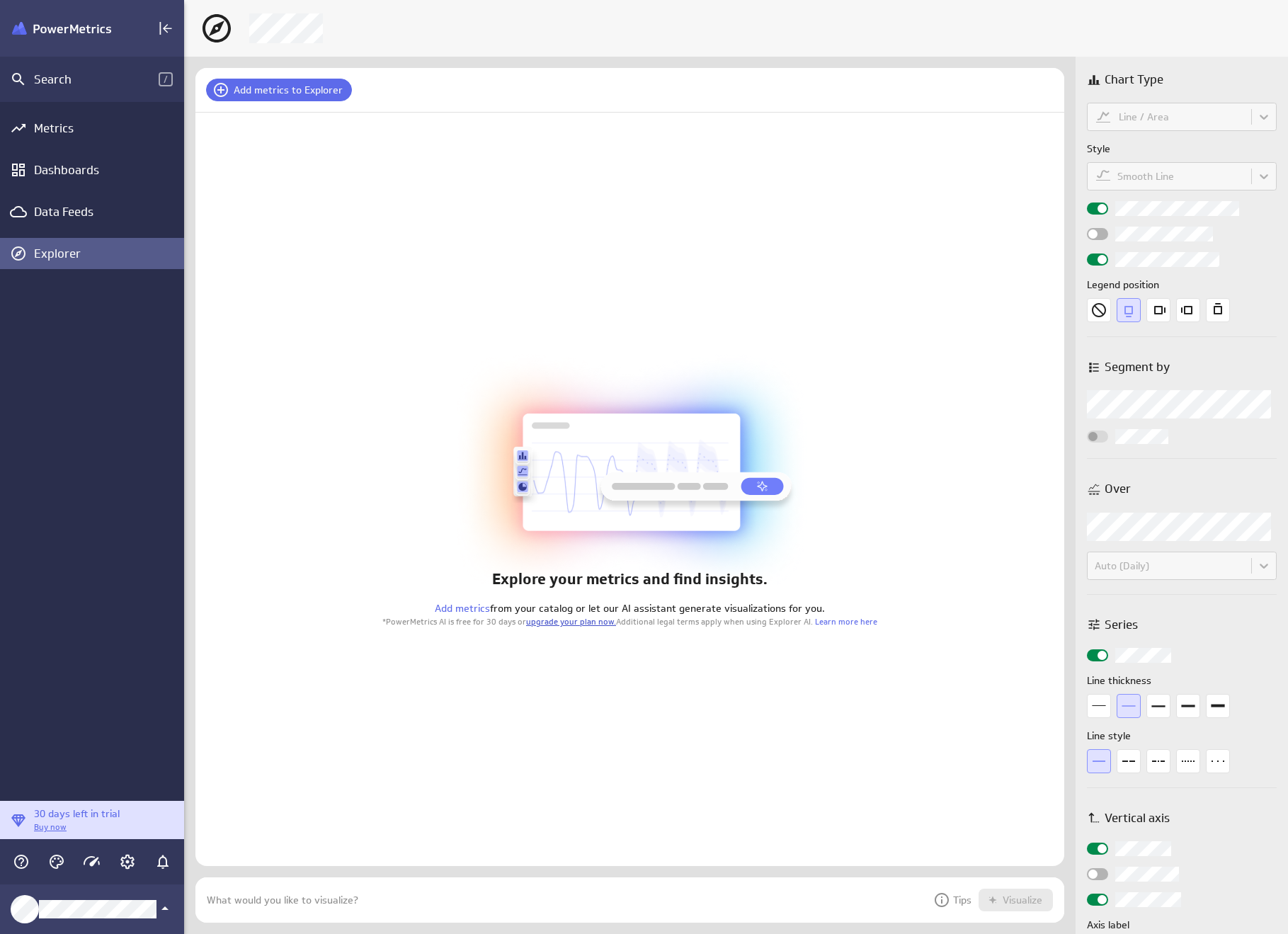
click at [577, 625] on link "upgrade your plan now." at bounding box center [571, 621] width 90 height 10
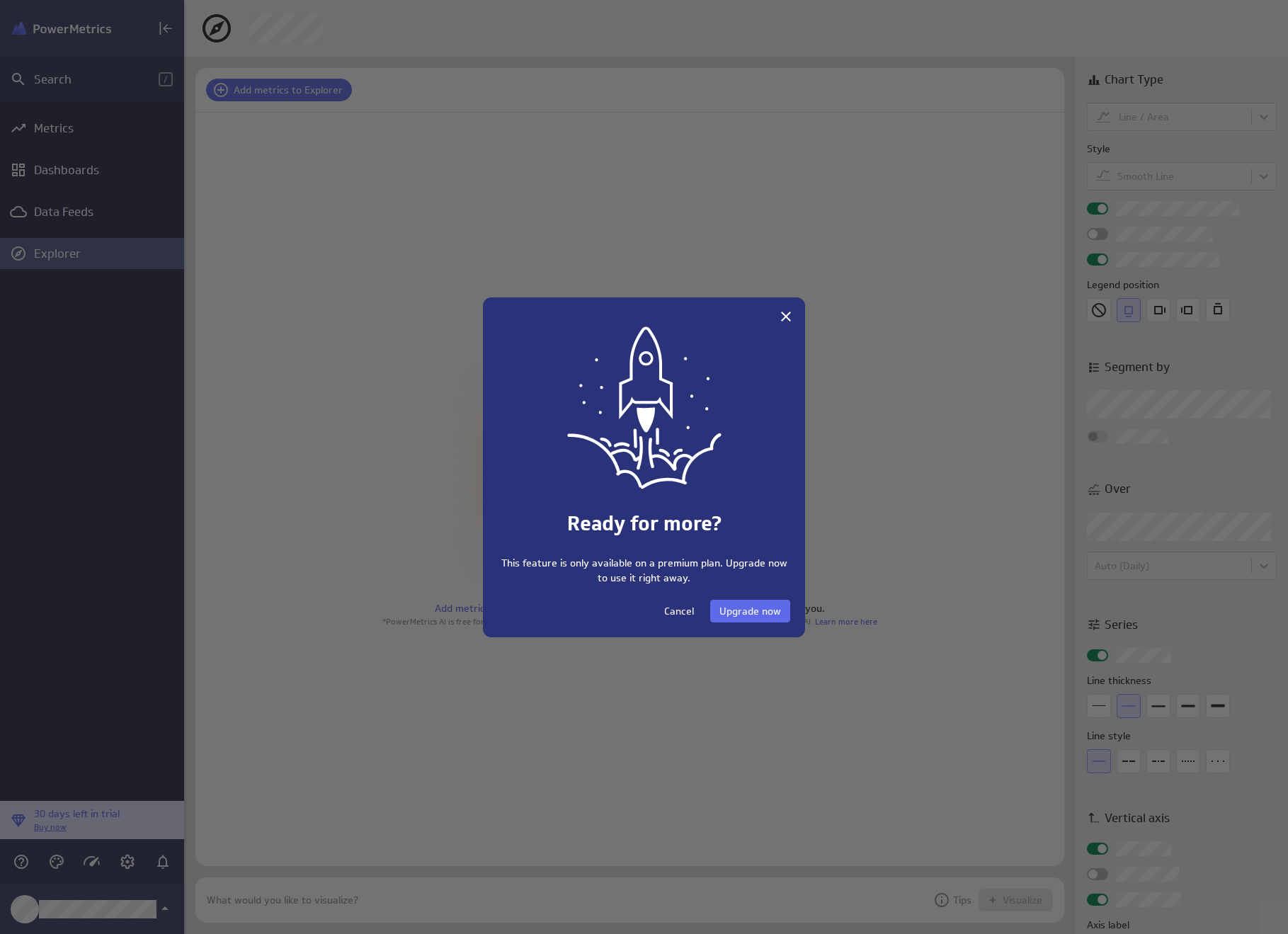
click at [684, 610] on span "Cancel" at bounding box center [679, 610] width 29 height 13
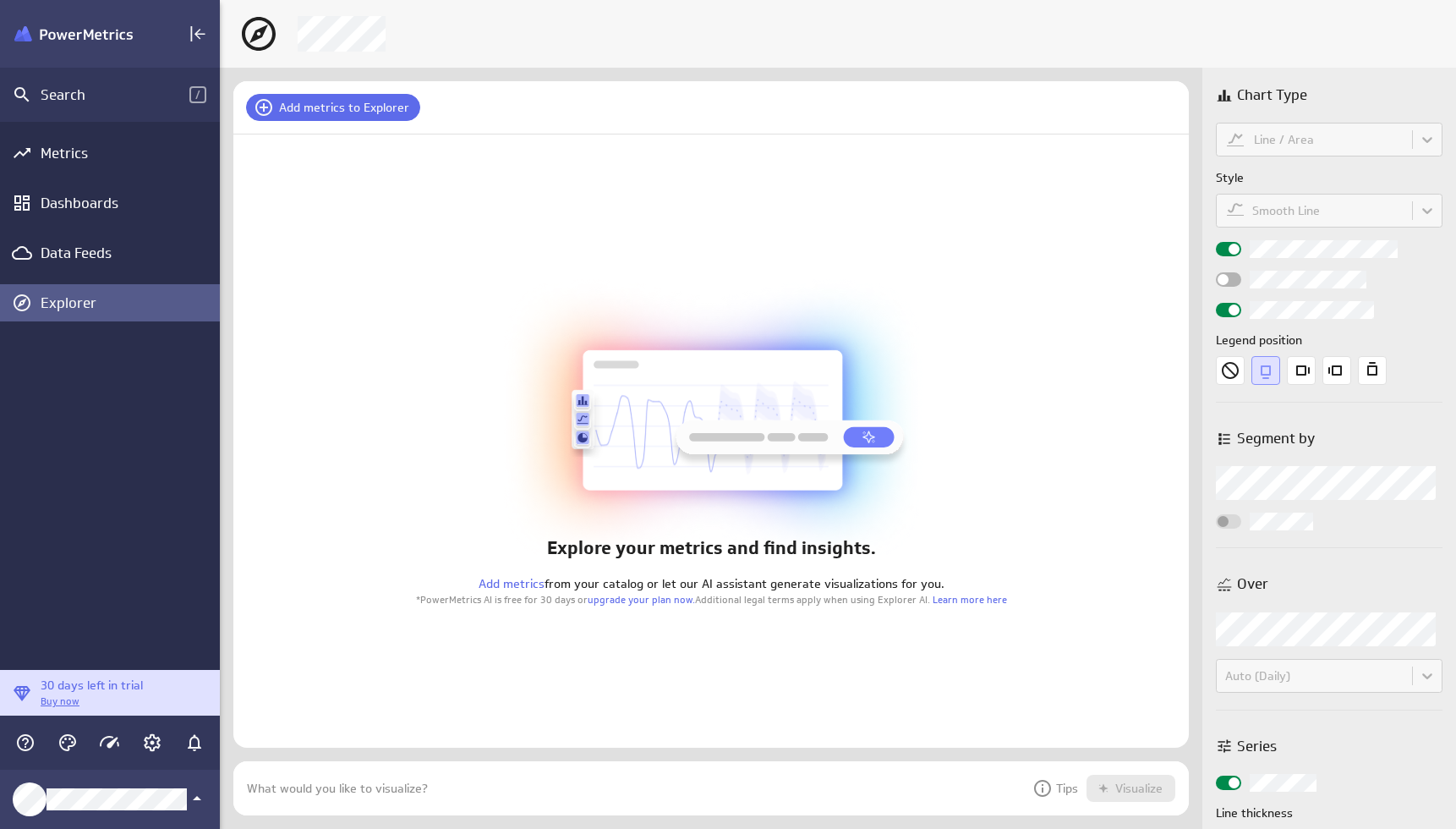
scroll to position [0, 0]
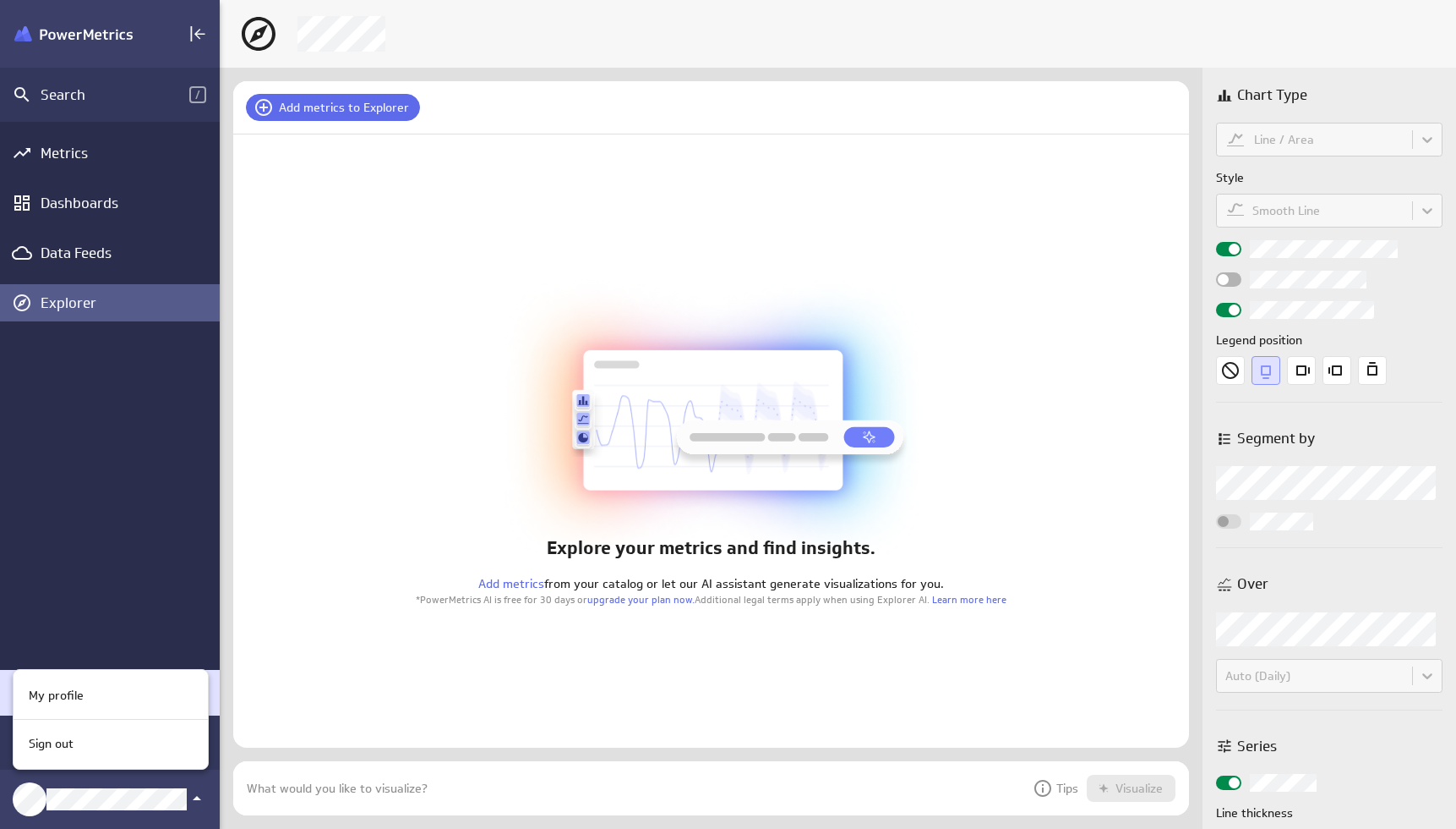
click at [344, 651] on div at bounding box center [728, 414] width 1456 height 829
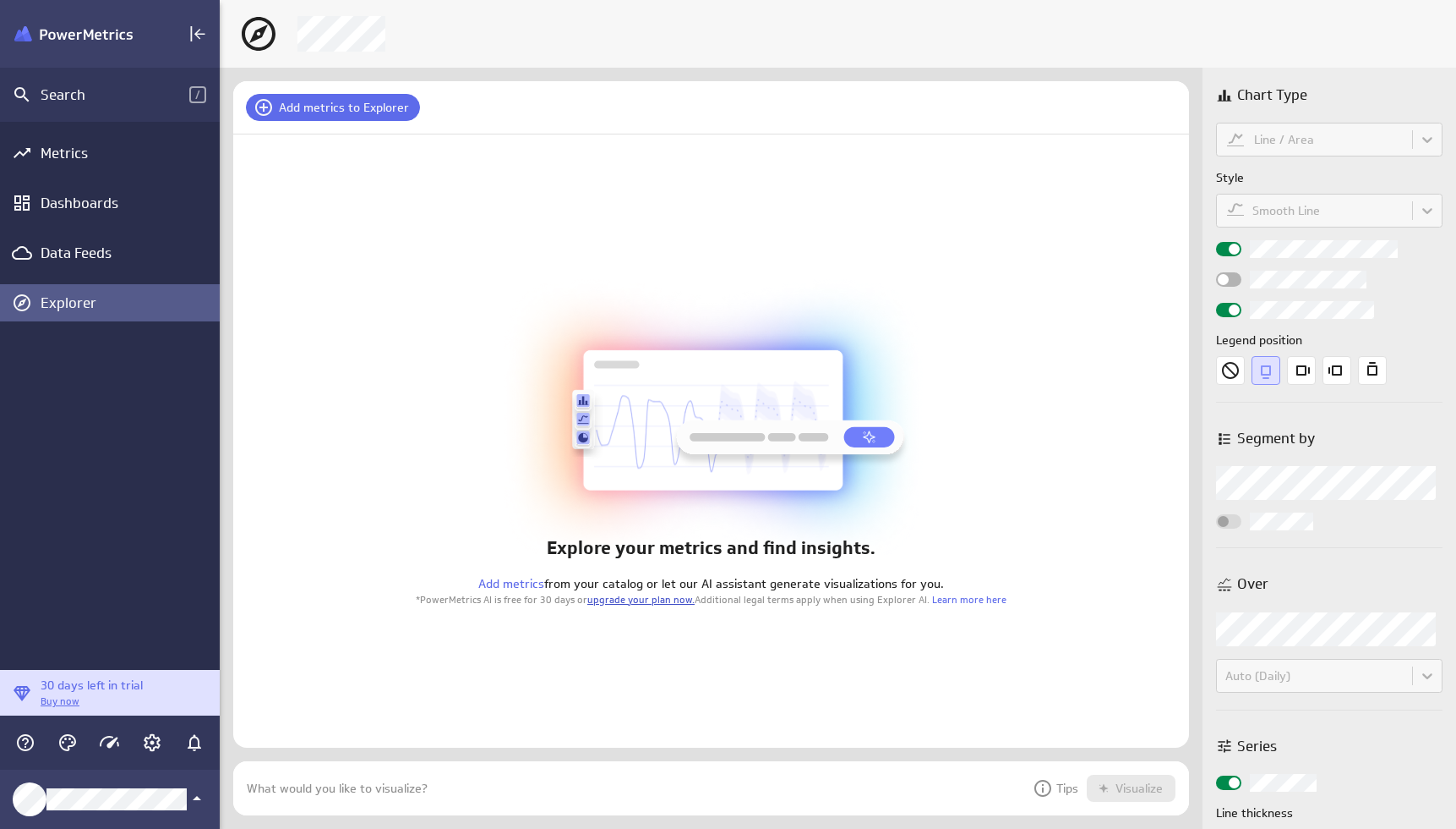
click at [652, 601] on link "upgrade your plan now." at bounding box center [641, 599] width 107 height 12
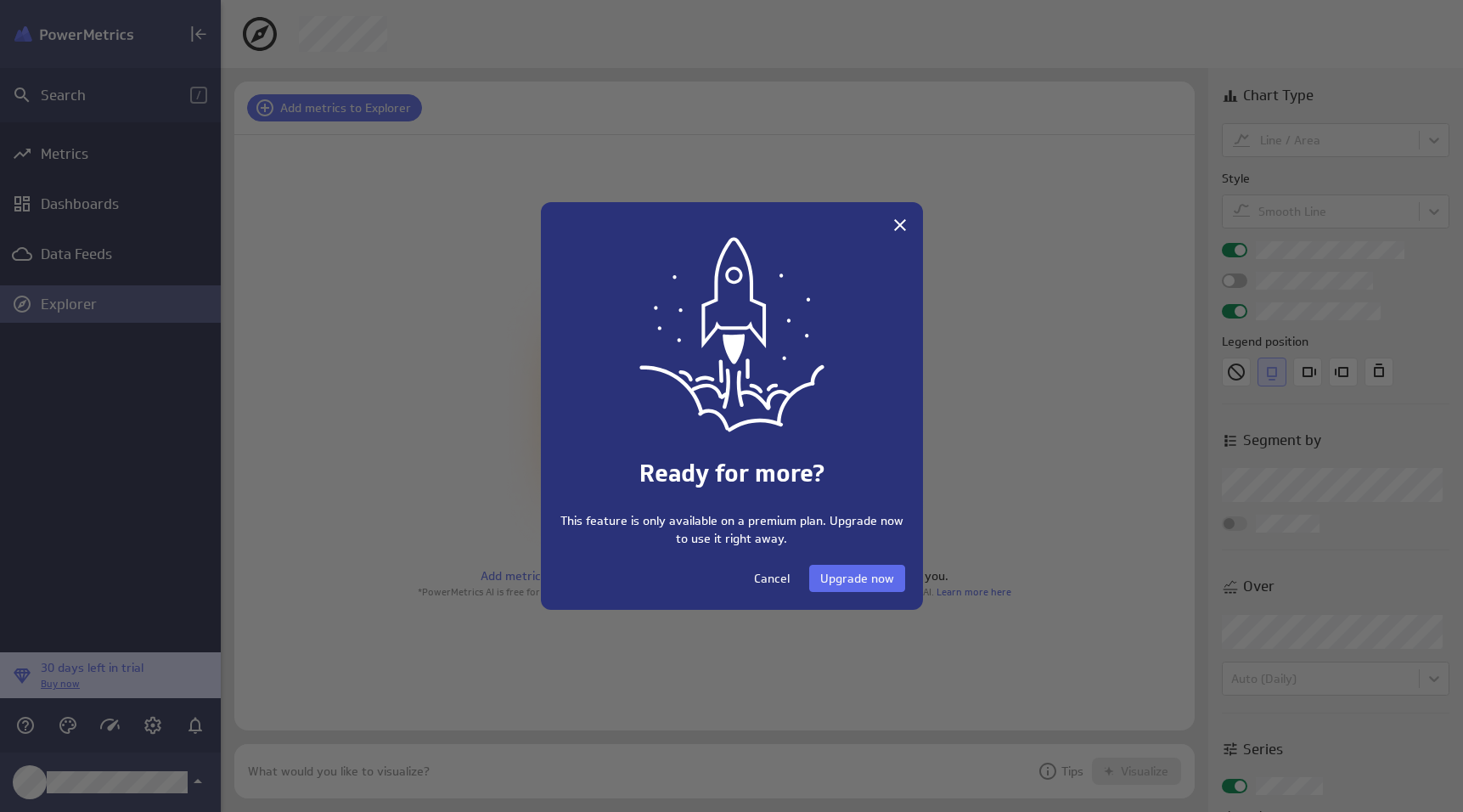
scroll to position [838, 1269]
click at [1098, 439] on div at bounding box center [731, 406] width 1463 height 812
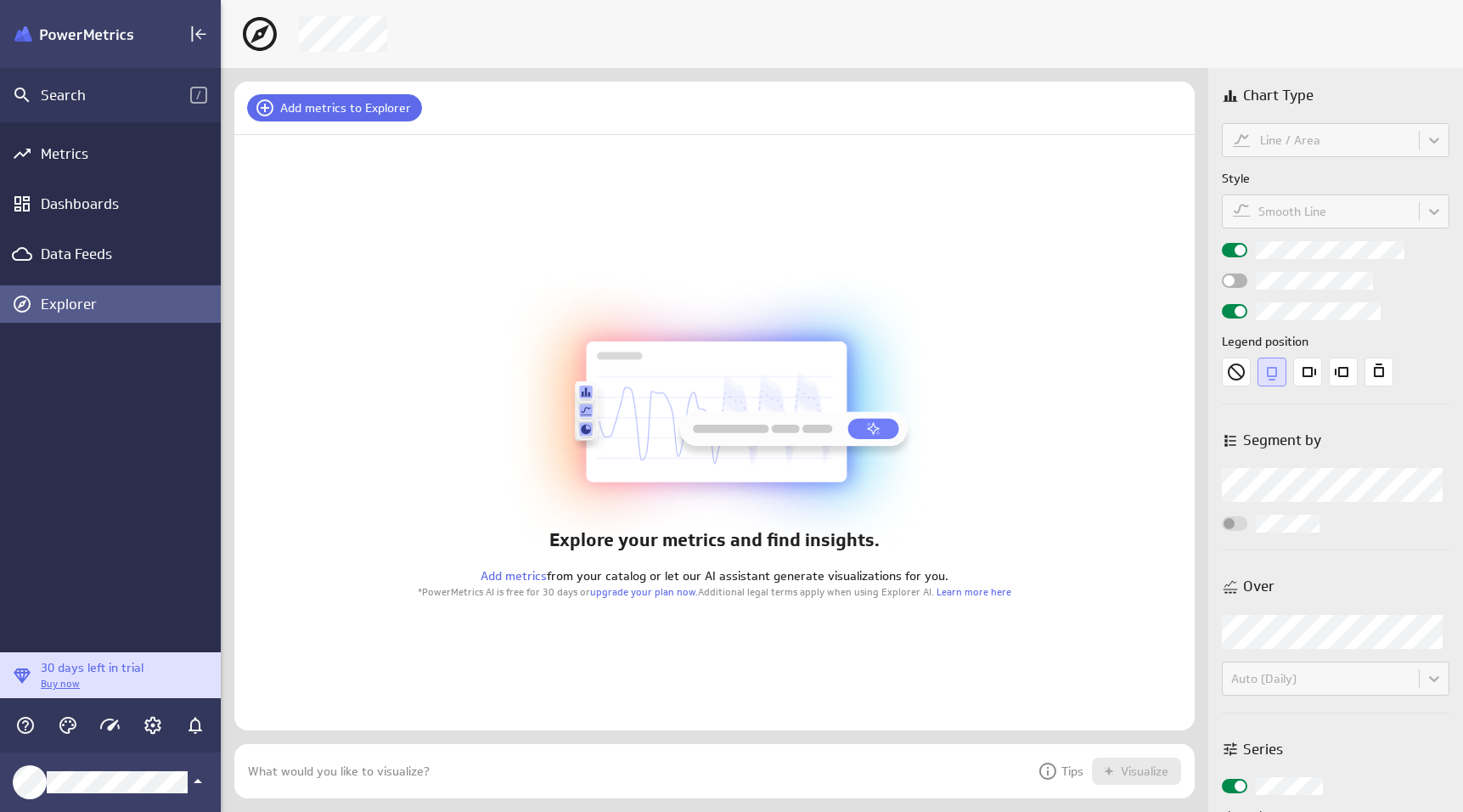
drag, startPoint x: 423, startPoint y: 592, endPoint x: 699, endPoint y: 597, distance: 276.0
click at [699, 597] on div "Explore your metrics and find insights. Add metrics from your catalog or let ou…" at bounding box center [714, 562] width 619 height 72
copy p "*PowerMetrics AI is free for 30 days or upgrade your plan now."
click at [649, 771] on div at bounding box center [638, 771] width 781 height 15
click at [1060, 767] on p "Tips" at bounding box center [1060, 771] width 46 height 20
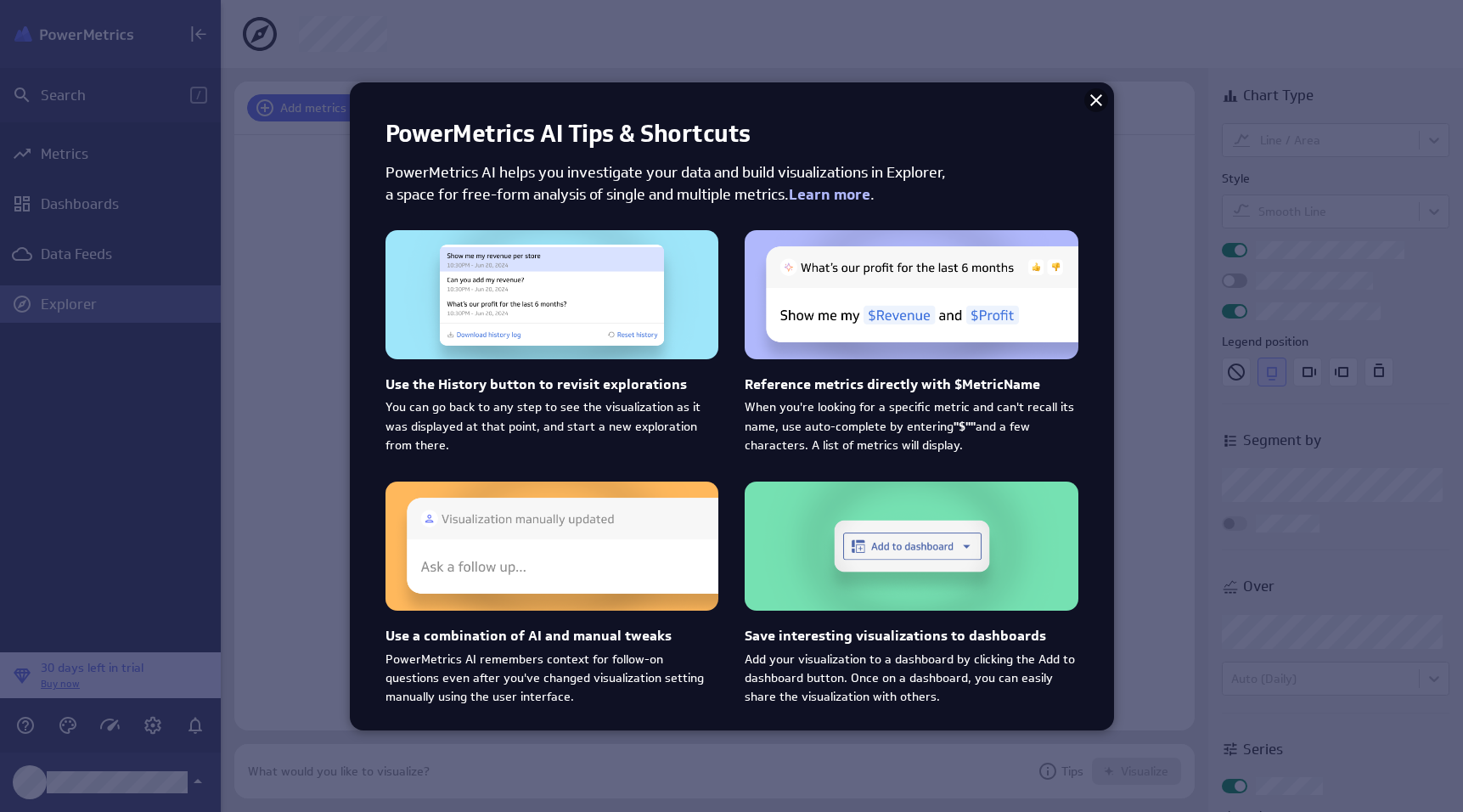
click at [1104, 98] on icon at bounding box center [1096, 100] width 20 height 20
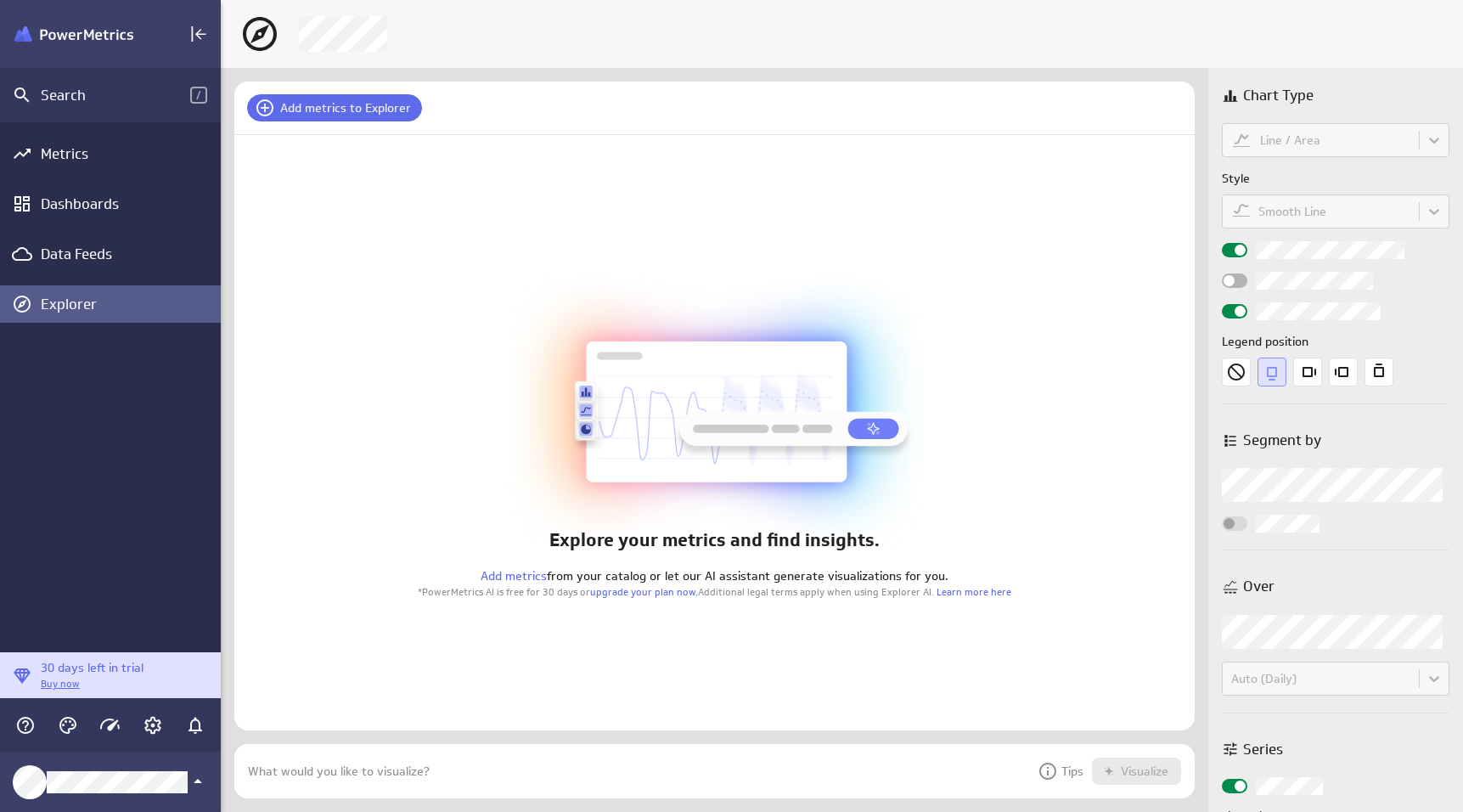
click at [347, 768] on div at bounding box center [638, 771] width 781 height 15
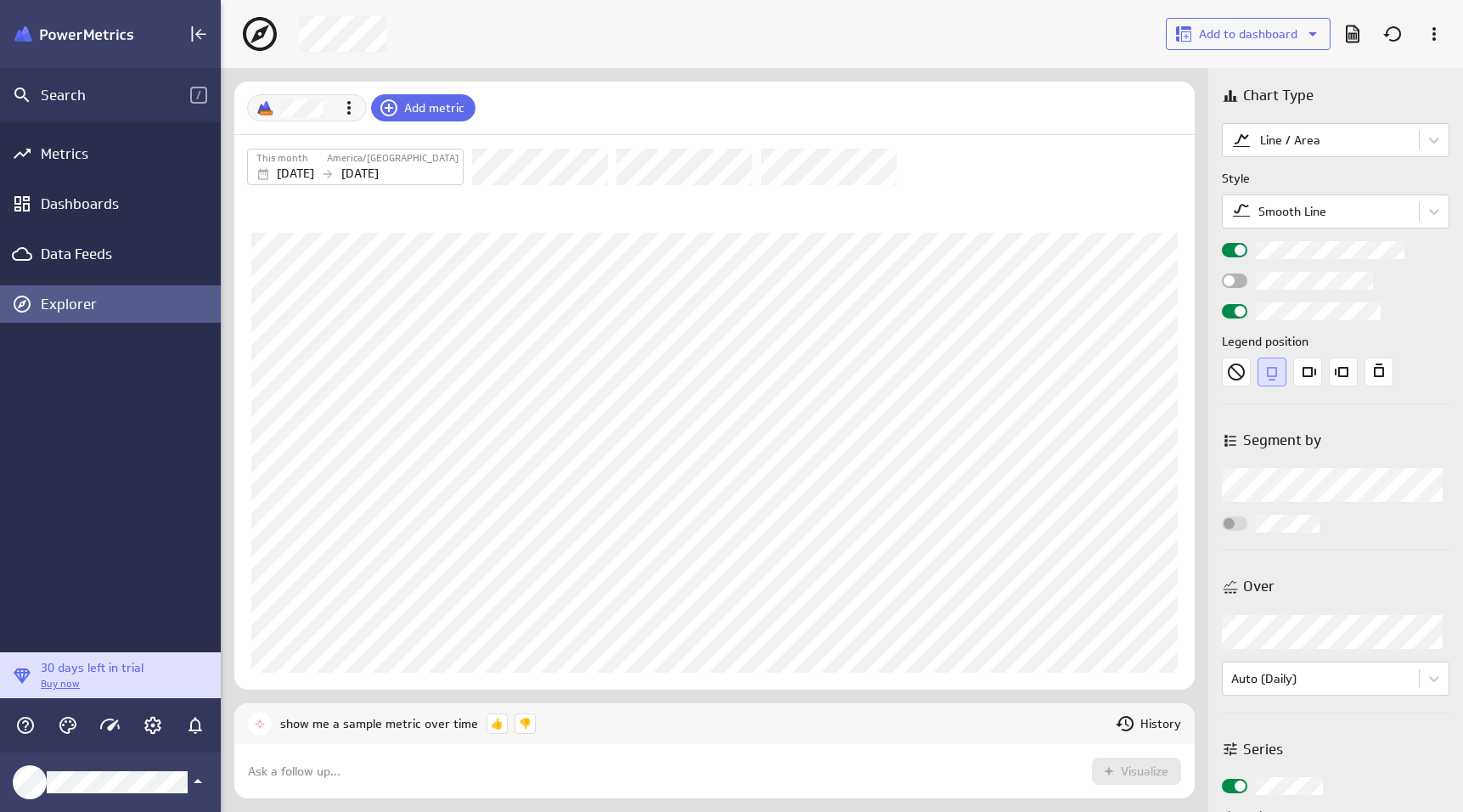
scroll to position [64, 966]
